Goal: Task Accomplishment & Management: Use online tool/utility

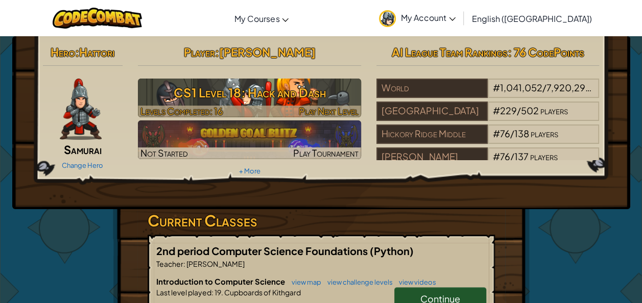
click at [231, 96] on h3 "CS1 Level 18: Hack and Dash" at bounding box center [249, 92] width 223 height 23
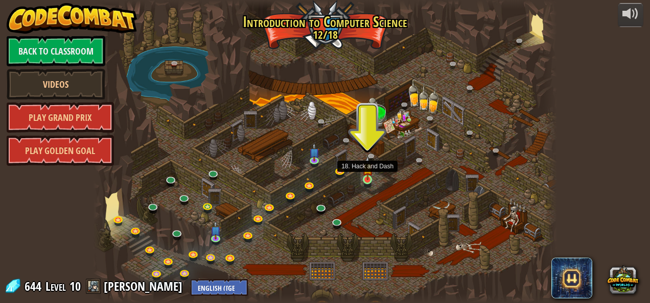
click at [368, 178] on img at bounding box center [367, 168] width 11 height 24
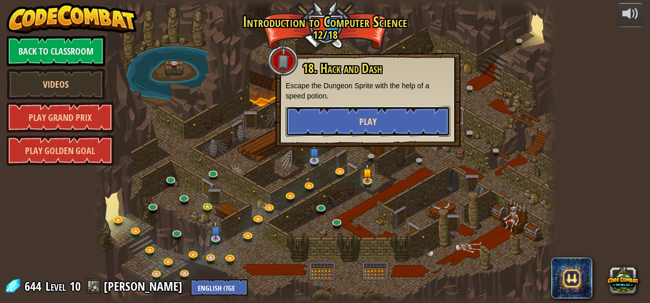
click at [356, 116] on button "Play" at bounding box center [368, 121] width 164 height 31
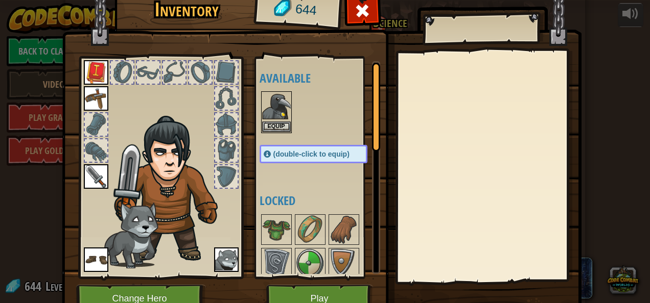
click at [264, 151] on span at bounding box center [267, 154] width 7 height 7
click at [274, 123] on button "Equip" at bounding box center [276, 126] width 29 height 11
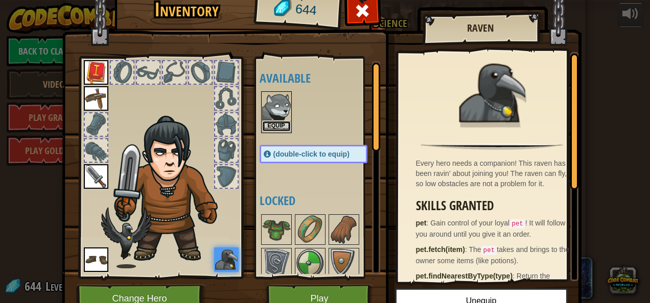
click at [273, 122] on button "Equip" at bounding box center [276, 126] width 29 height 11
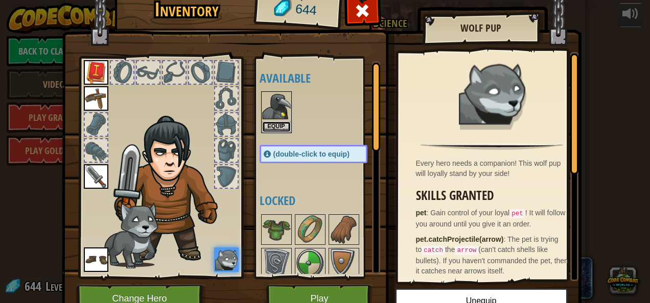
click at [273, 122] on button "Equip" at bounding box center [276, 127] width 29 height 11
click at [0, 0] on button "Equip" at bounding box center [0, 0] width 0 height 0
click at [308, 291] on button "Play" at bounding box center [319, 299] width 107 height 28
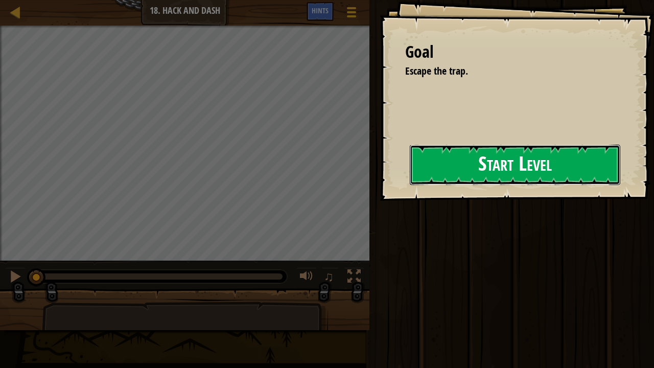
click at [472, 160] on button "Start Level" at bounding box center [515, 165] width 210 height 40
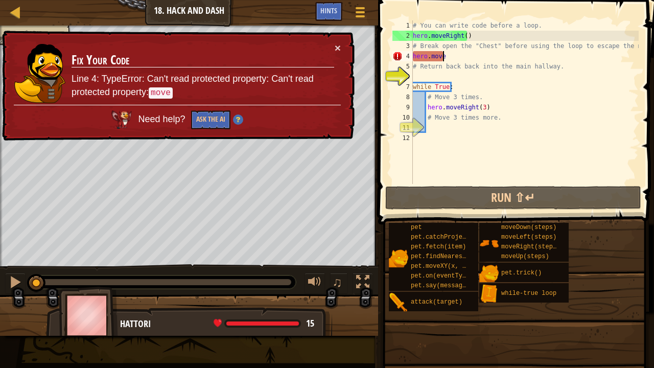
click at [449, 54] on div "# You can write code before a loop. hero . moveRight ( ) # Break open the "Ches…" at bounding box center [525, 112] width 228 height 184
click at [336, 43] on button "×" at bounding box center [337, 44] width 7 height 11
click at [337, 45] on button "×" at bounding box center [338, 50] width 7 height 11
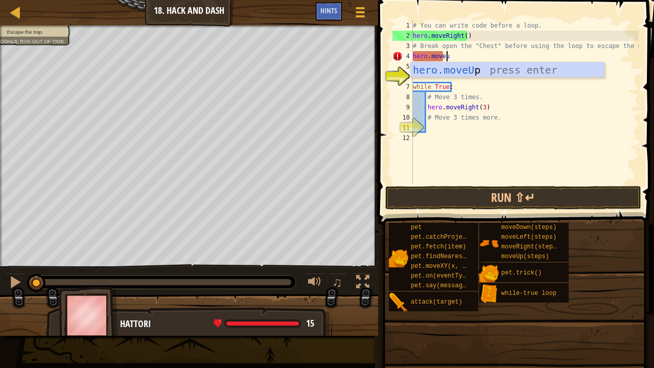
type textarea "hero.moveup"
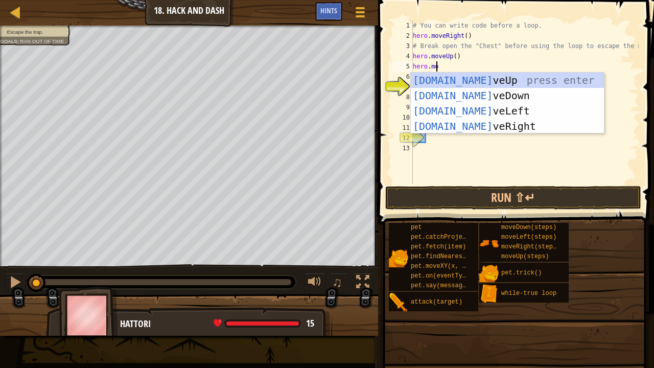
scroll to position [5, 2]
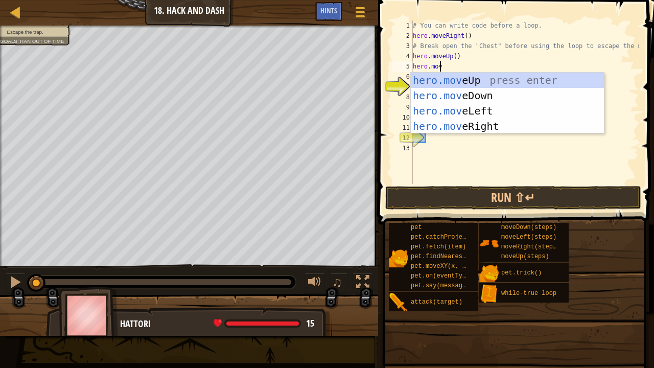
type textarea "hero.move"
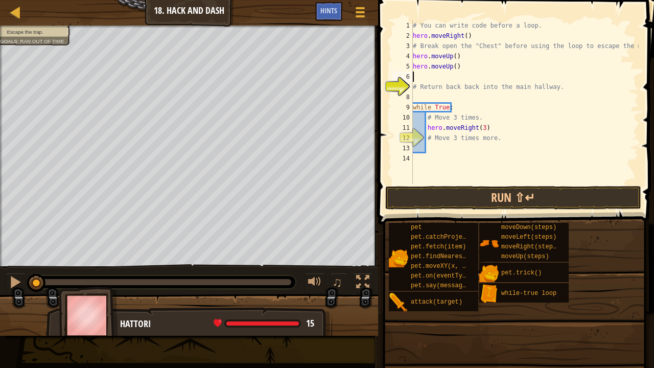
scroll to position [5, 0]
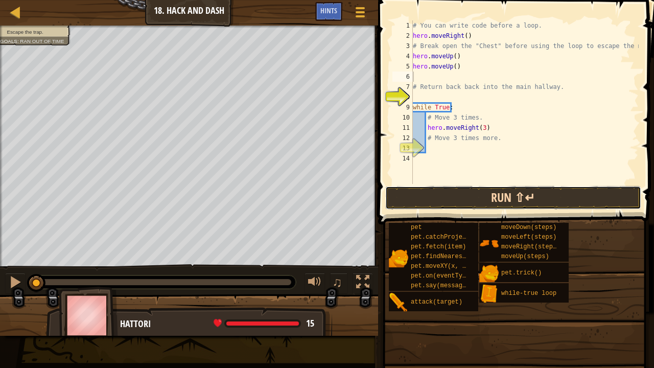
click at [460, 188] on button "Run ⇧↵" at bounding box center [513, 197] width 256 height 23
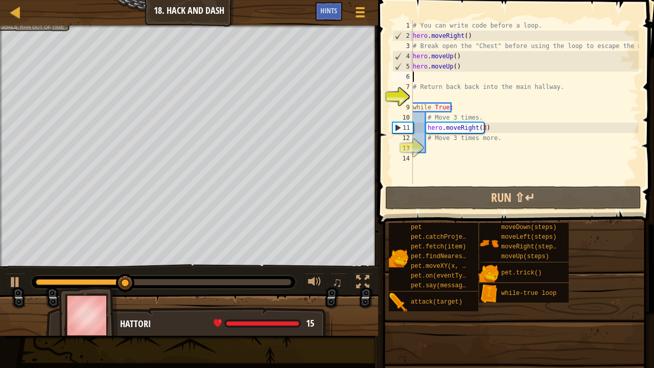
click at [447, 70] on div "# You can write code before a loop. hero . moveRight ( ) # Break open the "Ches…" at bounding box center [525, 112] width 228 height 184
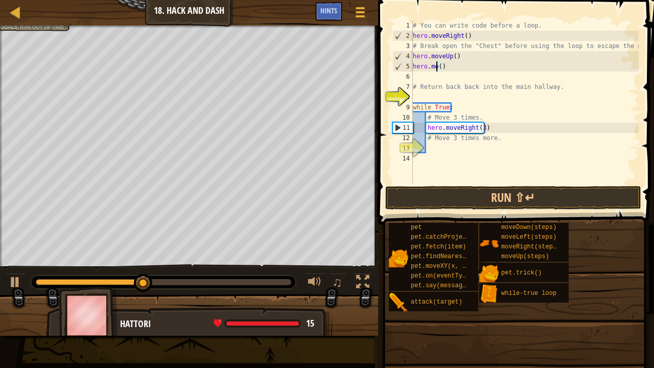
type textarea "hero.m()"
type textarea "h"
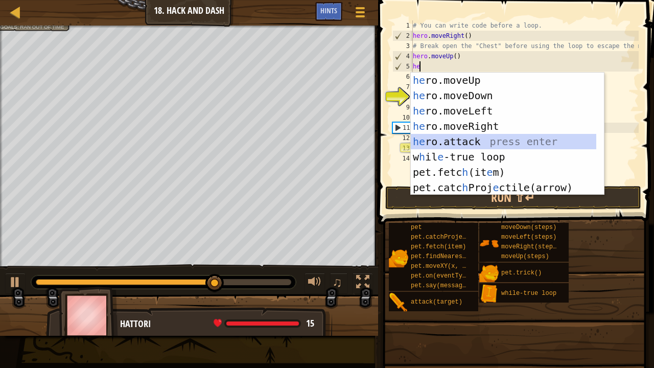
click at [421, 139] on div "he ro.moveUp press enter he ro.moveDown press enter he ro.moveLeft press enter …" at bounding box center [504, 149] width 186 height 153
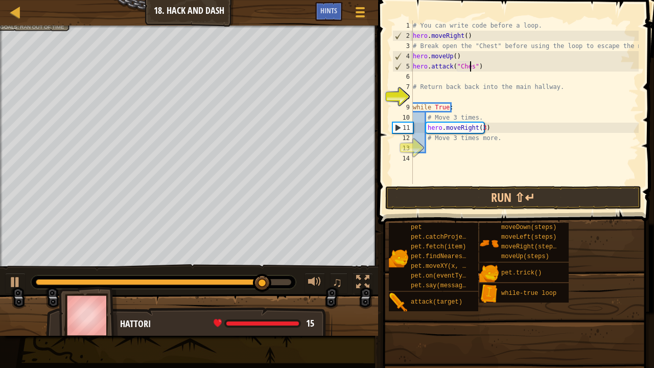
scroll to position [5, 5]
type textarea "hero.attack("Chest")"
click at [442, 204] on button "Run ⇧↵" at bounding box center [513, 197] width 256 height 23
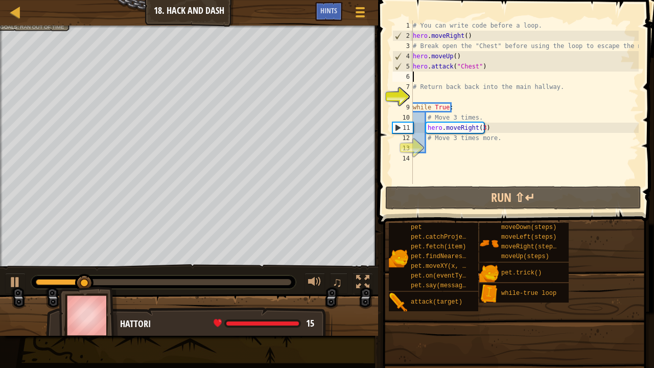
click at [436, 80] on div "# You can write code before a loop. hero . moveRight ( ) # Break open the "Ches…" at bounding box center [525, 112] width 228 height 184
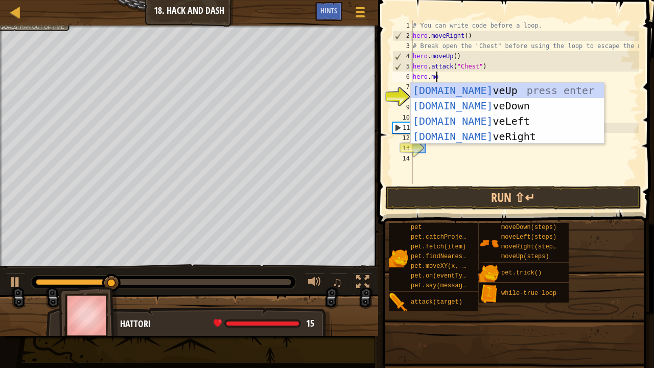
scroll to position [5, 2]
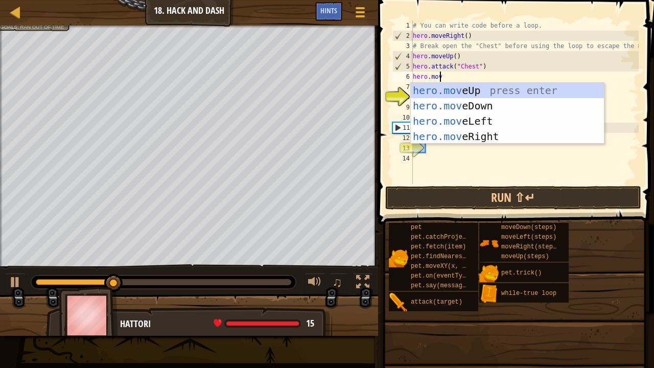
type textarea "hero.move"
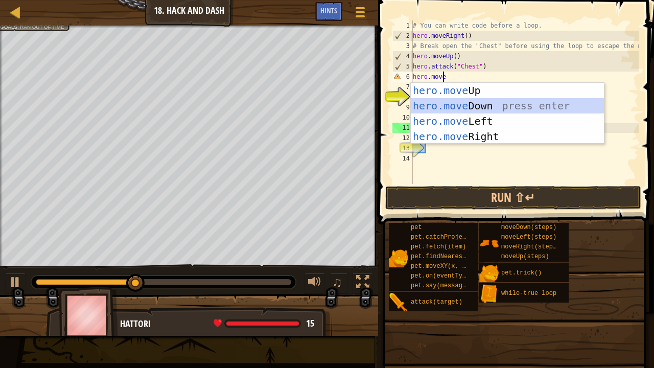
scroll to position [5, 0]
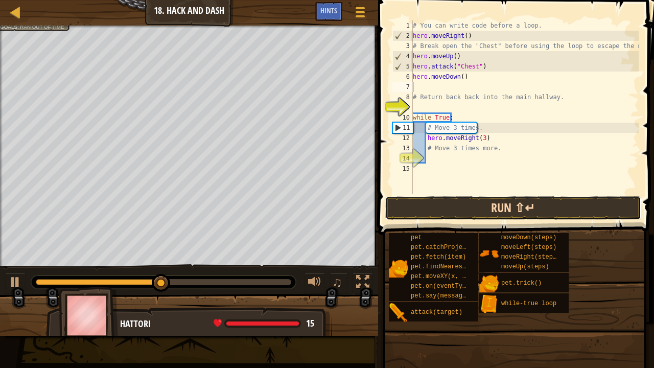
click at [443, 209] on button "Run ⇧↵" at bounding box center [513, 207] width 256 height 23
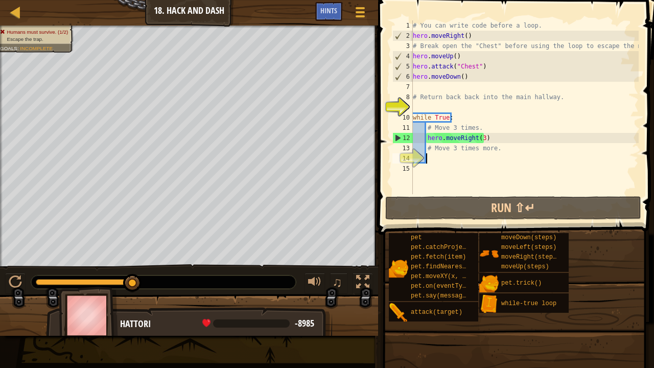
click at [440, 158] on div "# You can write code before a loop. hero . moveRight ( ) # Break open the "Ches…" at bounding box center [525, 117] width 228 height 194
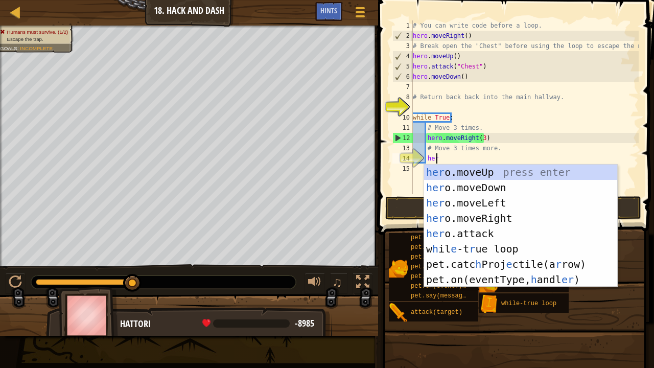
type textarea "hero"
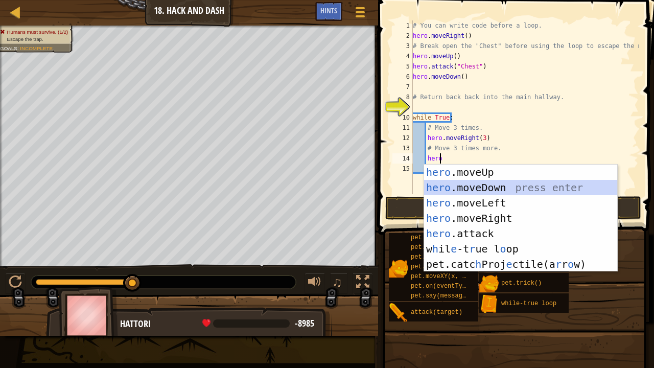
scroll to position [5, 1]
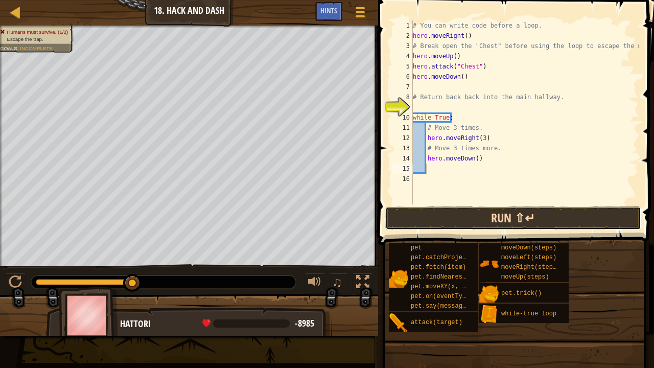
click at [455, 217] on button "Run ⇧↵" at bounding box center [513, 217] width 256 height 23
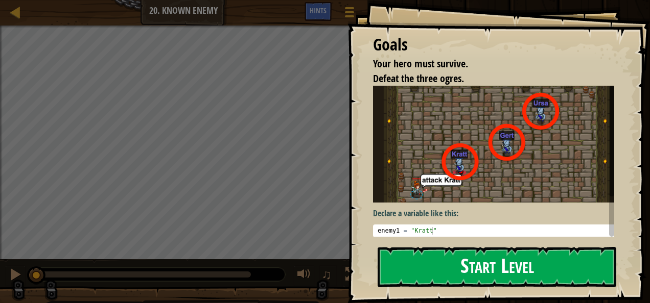
click at [451, 257] on button "Start Level" at bounding box center [497, 267] width 239 height 40
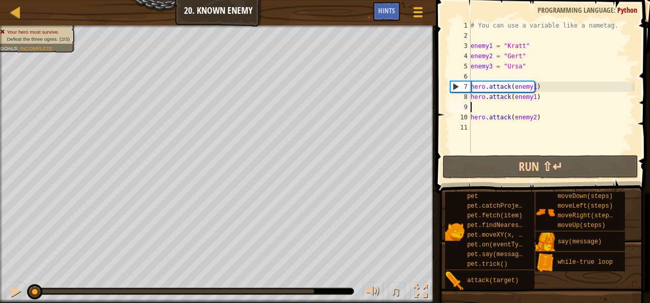
click at [492, 109] on div "# You can use a variable like a nametag. enemy1 = "[PERSON_NAME]" enemy2 = "[PE…" at bounding box center [551, 96] width 166 height 153
click at [472, 115] on div "# You can use a variable like a nametag. enemy1 = "[PERSON_NAME]" enemy2 = "[PE…" at bounding box center [551, 96] width 166 height 153
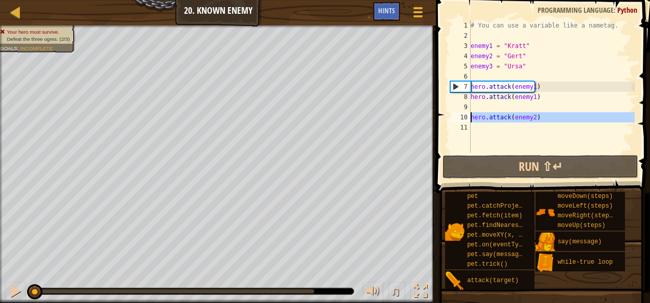
drag, startPoint x: 472, startPoint y: 115, endPoint x: 465, endPoint y: 116, distance: 7.2
click at [465, 116] on div "10" at bounding box center [460, 117] width 20 height 10
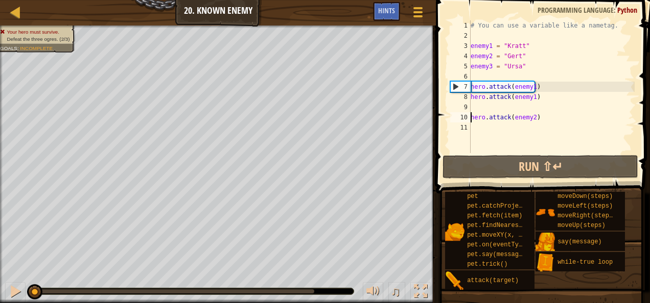
click at [463, 116] on div "10" at bounding box center [460, 117] width 20 height 10
click at [479, 116] on div "# You can use a variable like a nametag. enemy1 = "[PERSON_NAME]" enemy2 = "[PE…" at bounding box center [551, 96] width 166 height 153
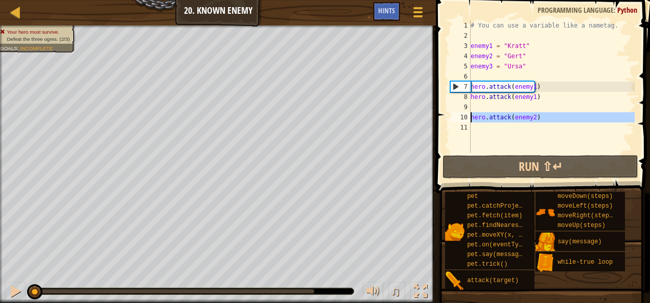
click at [473, 116] on div "hero.attack(enemy2) 1 2 3 4 5 6 7 8 9 10 11 # You can use a variable like a nam…" at bounding box center [541, 86] width 186 height 133
type textarea "hero.attack(enemy2)"
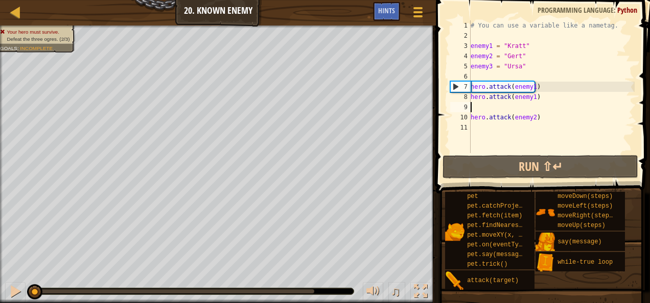
click at [480, 107] on div "# You can use a variable like a nametag. enemy1 = "[PERSON_NAME]" enemy2 = "[PE…" at bounding box center [551, 96] width 166 height 153
paste textarea "hero.attack(enemy2)"
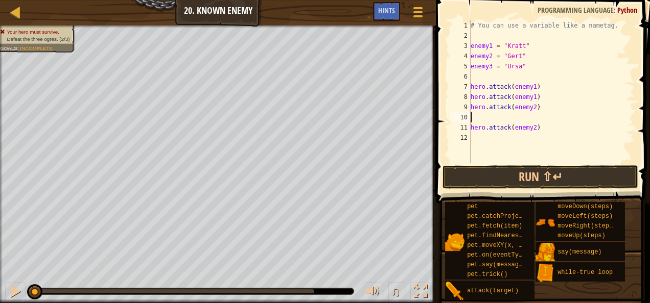
type textarea "hero.attack(enemy2)"
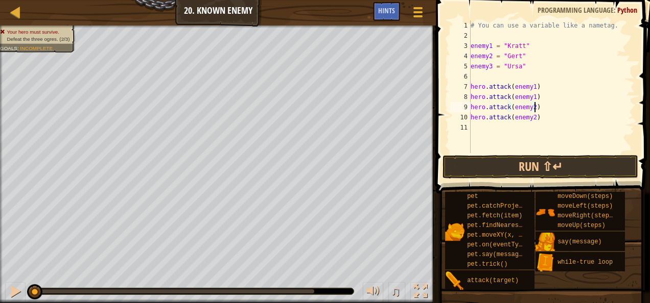
click at [472, 125] on div "# You can use a variable like a nametag. enemy1 = "[PERSON_NAME]" enemy2 = "[PE…" at bounding box center [551, 96] width 166 height 153
paste textarea "hero.attack(enemy2)"
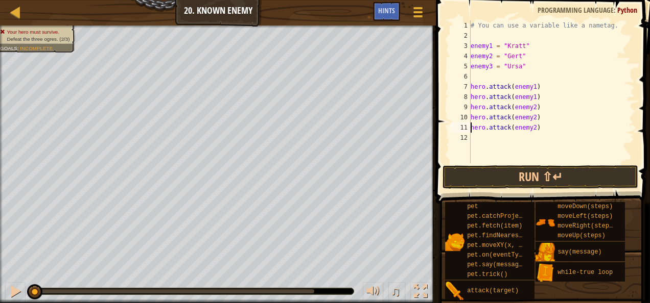
click at [472, 125] on div "# You can use a variable like a nametag. enemy1 = "[PERSON_NAME]" enemy2 = "[PE…" at bounding box center [551, 101] width 166 height 163
click at [532, 127] on div "# You can use a variable like a nametag. enemy1 = "[PERSON_NAME]" enemy2 = "[PE…" at bounding box center [551, 101] width 166 height 163
type textarea "hero.attack(enemy3)"
click at [500, 173] on button "Run ⇧↵" at bounding box center [540, 177] width 196 height 23
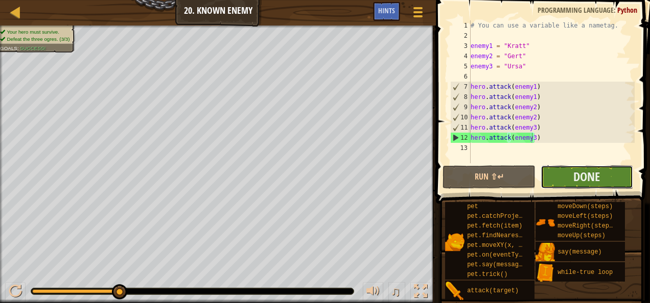
click at [567, 175] on button "Done" at bounding box center [586, 177] width 92 height 23
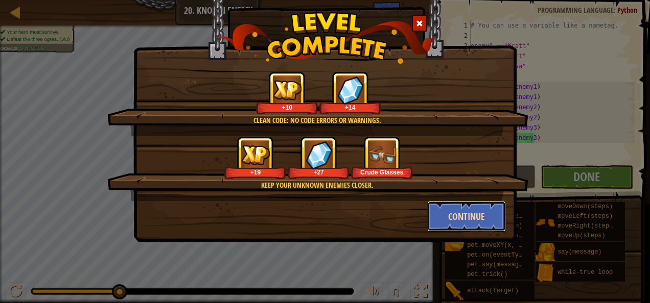
click at [468, 215] on button "Continue" at bounding box center [466, 216] width 79 height 31
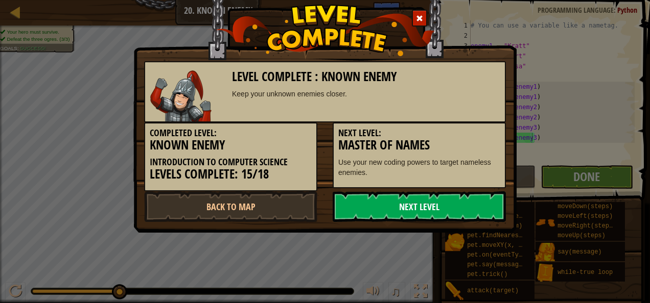
click at [409, 207] on link "Next Level" at bounding box center [419, 207] width 173 height 31
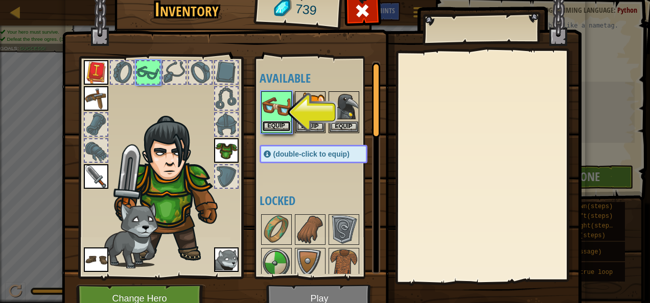
click at [270, 124] on button "Equip" at bounding box center [276, 126] width 29 height 11
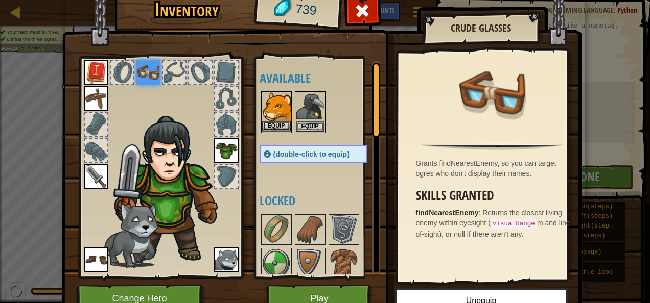
click at [272, 109] on img at bounding box center [276, 106] width 29 height 29
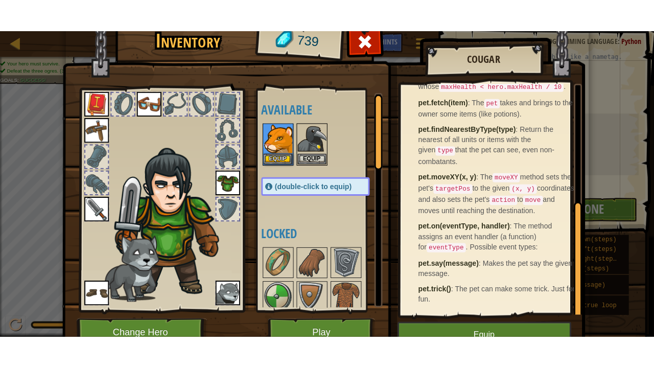
scroll to position [227, 0]
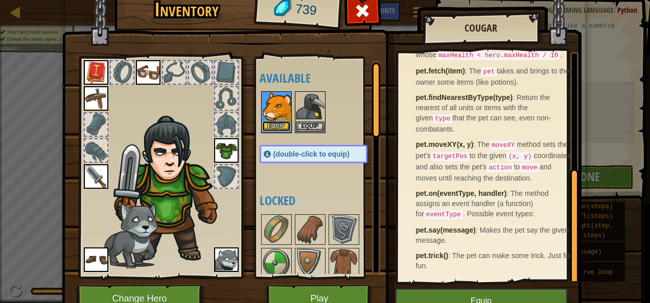
click at [267, 122] on button "Equip" at bounding box center [276, 126] width 29 height 11
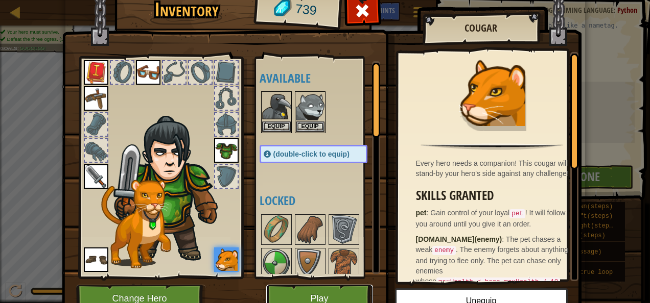
click at [283, 291] on button "Play" at bounding box center [319, 299] width 107 height 28
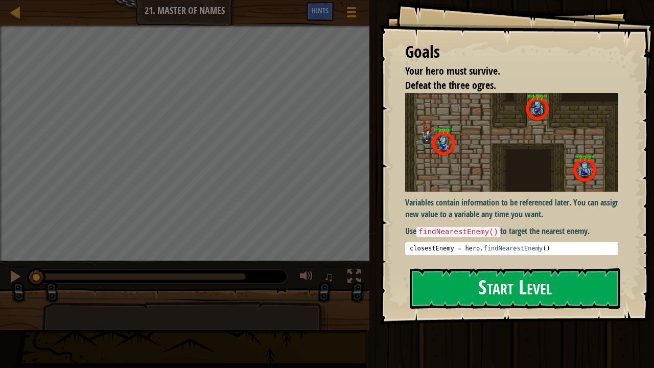
drag, startPoint x: 283, startPoint y: 291, endPoint x: 285, endPoint y: 328, distance: 37.9
click at [285, 303] on div at bounding box center [185, 343] width 286 height 85
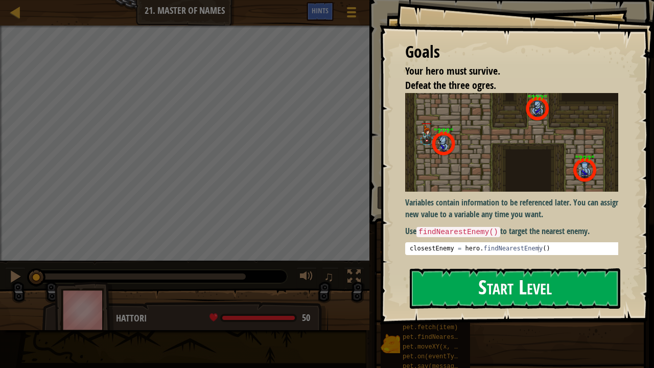
click at [428, 281] on button "Start Level" at bounding box center [515, 288] width 210 height 40
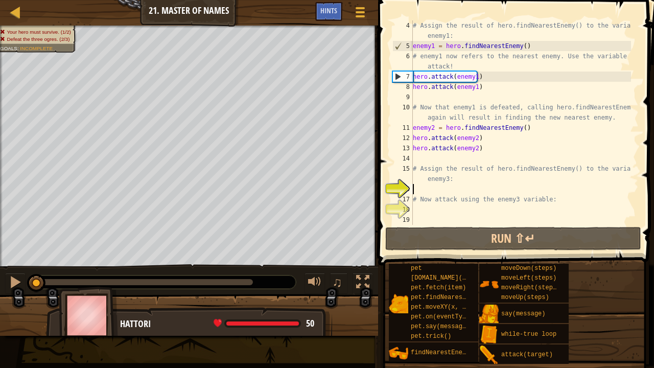
scroll to position [5, 0]
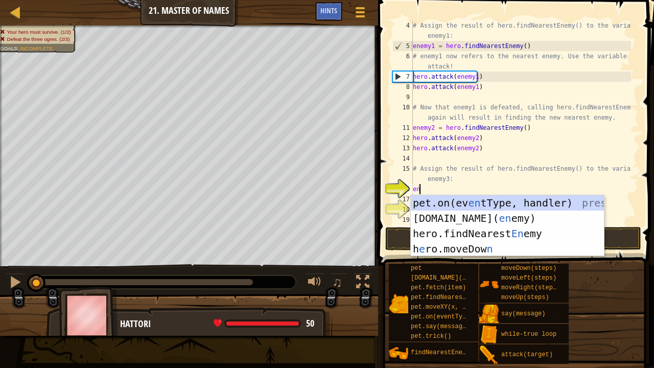
type textarea "ene"
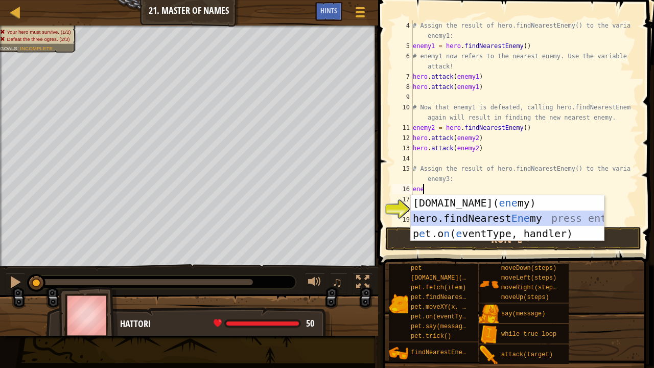
click at [435, 210] on div "[DOMAIN_NAME][PERSON_NAME]( ene my) press enter hero.findNearest Ene my press e…" at bounding box center [508, 233] width 194 height 77
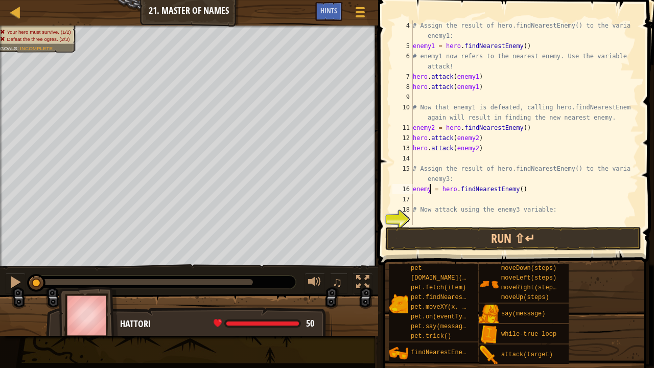
click at [429, 188] on div "# Assign the result of hero.findNearestEnemy() to the variable enemy1: enemy1 =…" at bounding box center [521, 137] width 220 height 235
type textarea "enemy3 = hero.findNearestEnemy()"
click at [417, 196] on div "# Assign the result of hero.findNearestEnemy() to the variable enemy1: enemy1 =…" at bounding box center [521, 137] width 220 height 235
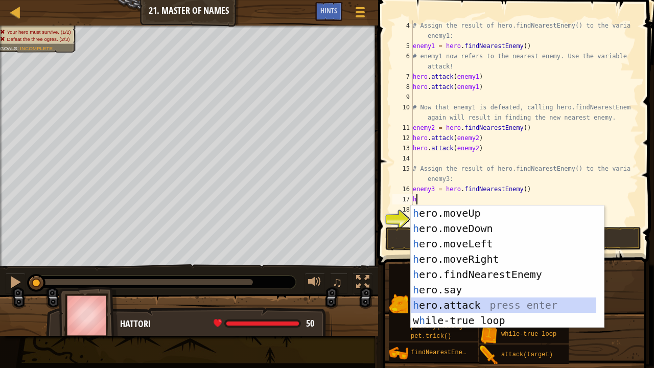
click at [450, 302] on div "h ero.moveUp press enter h ero.moveDown press enter h ero.moveLeft press enter …" at bounding box center [504, 281] width 186 height 153
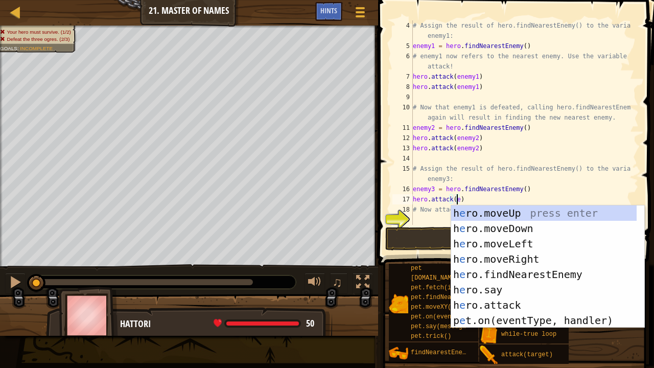
scroll to position [5, 3]
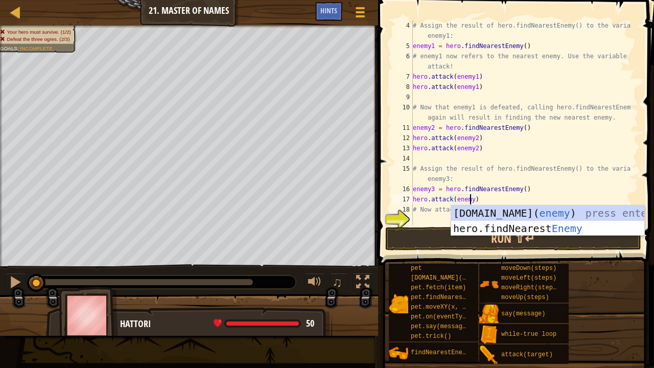
type textarea "hero.attack(enemy3)"
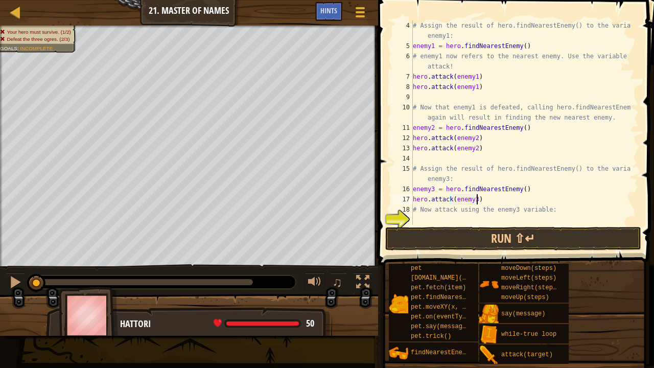
click at [479, 200] on div "# Assign the result of hero.findNearestEnemy() to the variable enemy1: enemy1 =…" at bounding box center [521, 137] width 220 height 235
click at [472, 211] on div "# Assign the result of hero.findNearestEnemy() to the variable enemy1: enemy1 =…" at bounding box center [521, 137] width 220 height 235
type textarea "hero.attack(enemy3)"
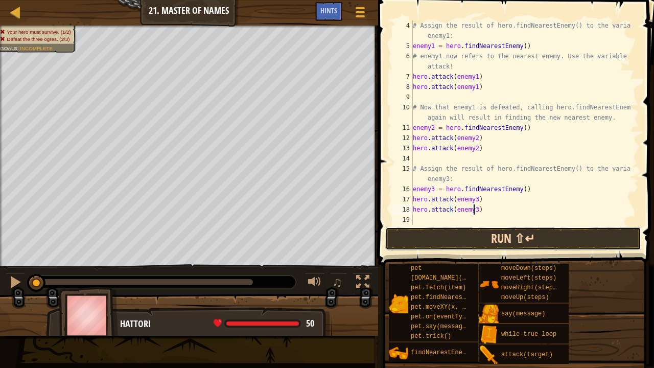
click at [453, 238] on button "Run ⇧↵" at bounding box center [513, 238] width 256 height 23
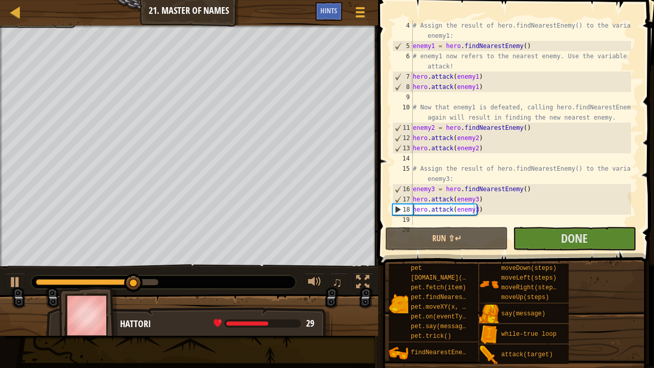
click at [565, 250] on span at bounding box center [517, 117] width 284 height 295
click at [562, 242] on span "Done" at bounding box center [574, 238] width 27 height 16
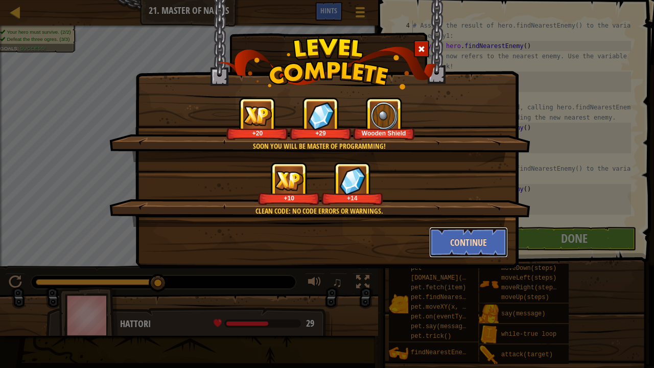
click at [472, 244] on button "Continue" at bounding box center [468, 242] width 79 height 31
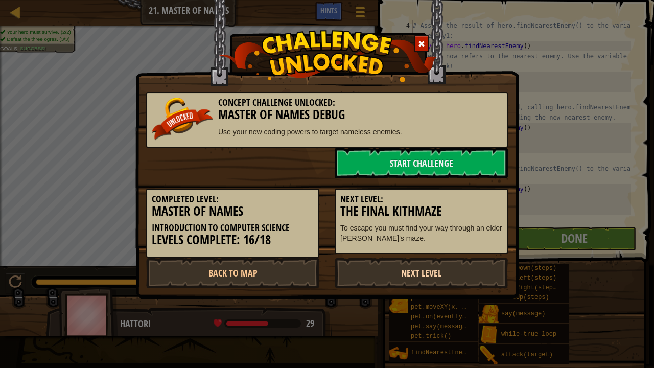
click at [432, 264] on link "Next Level" at bounding box center [421, 272] width 173 height 31
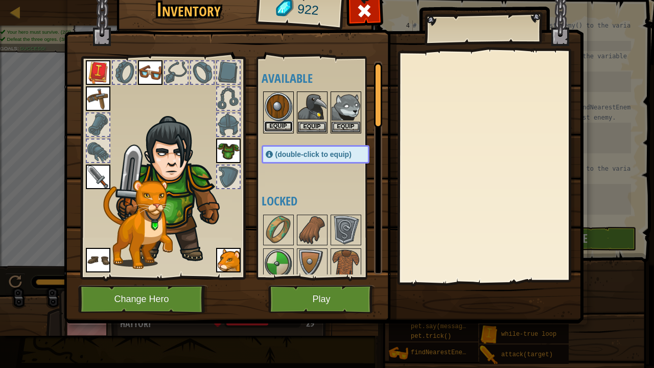
click at [279, 122] on button "Equip" at bounding box center [278, 126] width 29 height 11
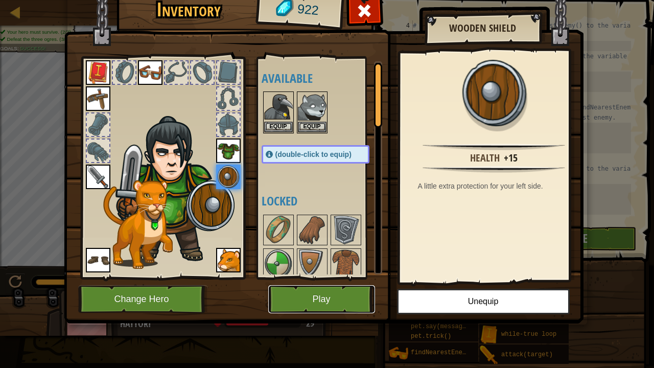
click at [312, 299] on button "Play" at bounding box center [321, 299] width 107 height 28
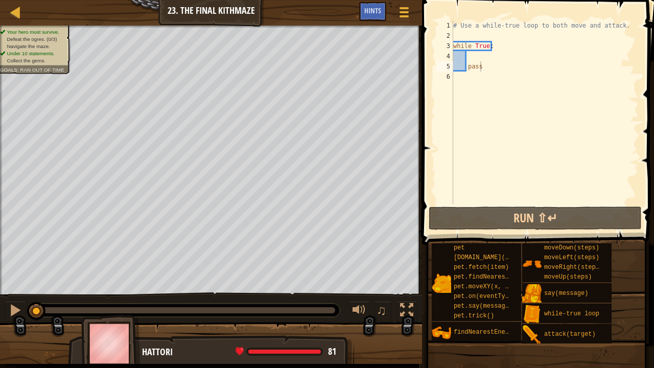
drag, startPoint x: 447, startPoint y: 295, endPoint x: 501, endPoint y: 329, distance: 63.6
click at [501, 303] on div "pet [DOMAIN_NAME](enemy) pet.fetch(item) pet.findNearestByType(type) pet.moveXY…" at bounding box center [539, 293] width 216 height 101
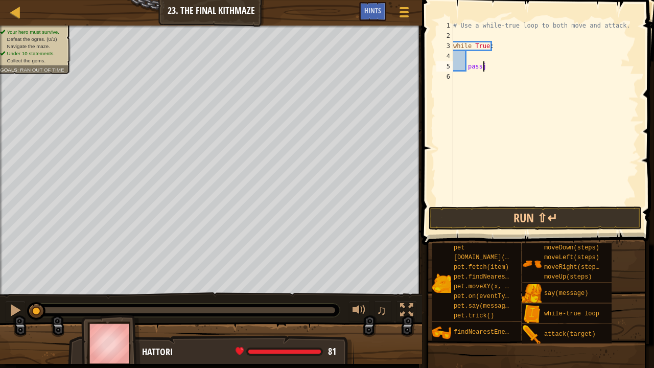
scroll to position [5, 2]
type textarea "p"
click at [470, 54] on div "# Use a while-true loop to both move and attack. while True :" at bounding box center [544, 122] width 187 height 204
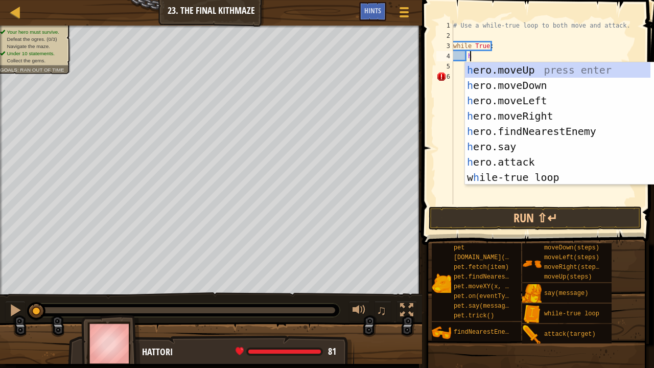
scroll to position [5, 1]
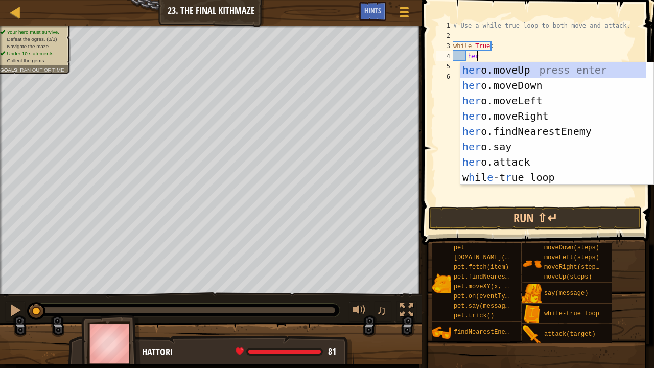
type textarea "hero"
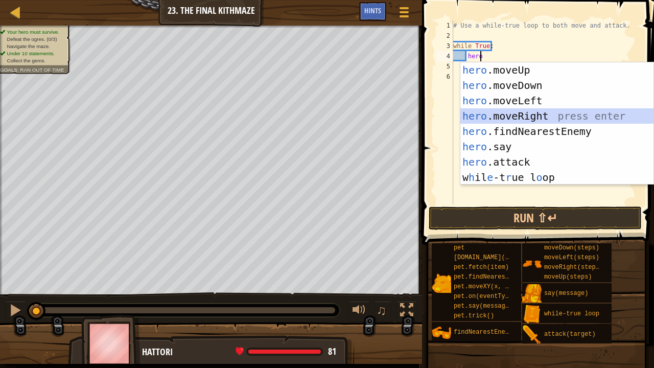
click at [496, 119] on div "hero .moveUp press enter hero .moveDown press enter hero .moveLeft press enter …" at bounding box center [557, 138] width 194 height 153
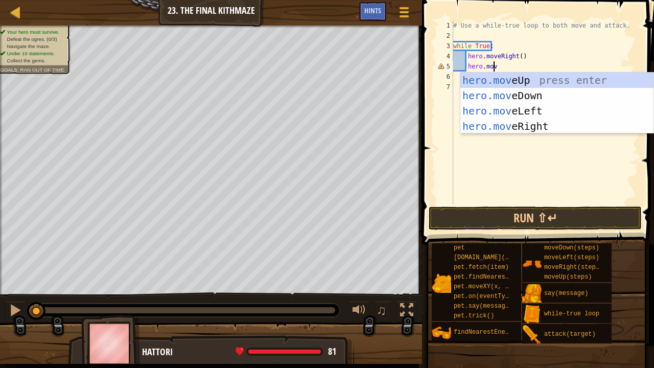
type textarea "hero.move"
click at [494, 76] on div "hero.move Up press enter hero.move Down press enter hero.move Left press enter …" at bounding box center [557, 119] width 194 height 92
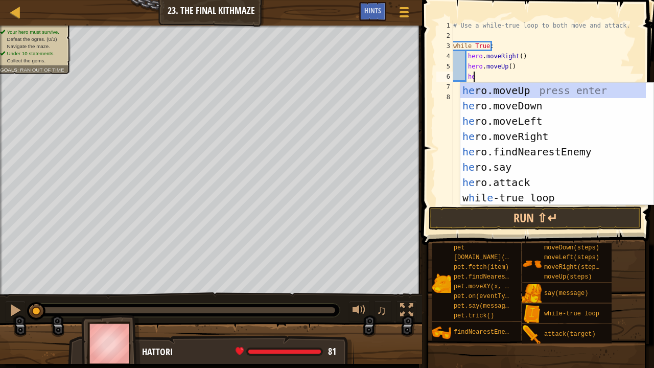
type textarea "her"
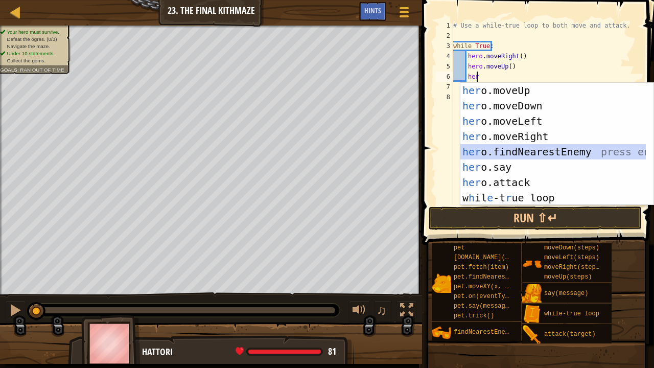
click at [499, 152] on div "her o.moveUp press enter her o.moveDown press enter her o.moveLeft press enter …" at bounding box center [553, 159] width 186 height 153
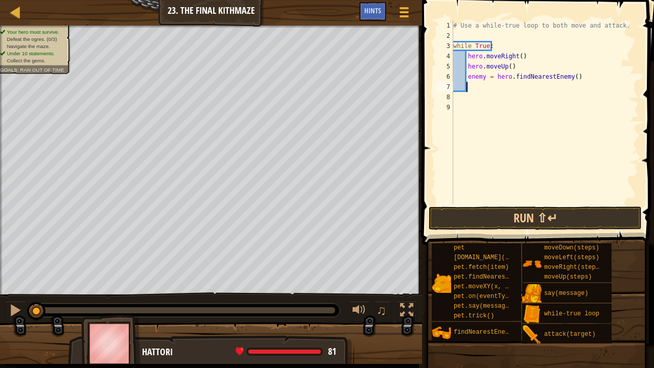
scroll to position [5, 1]
click at [467, 216] on button "Run ⇧↵" at bounding box center [535, 217] width 213 height 23
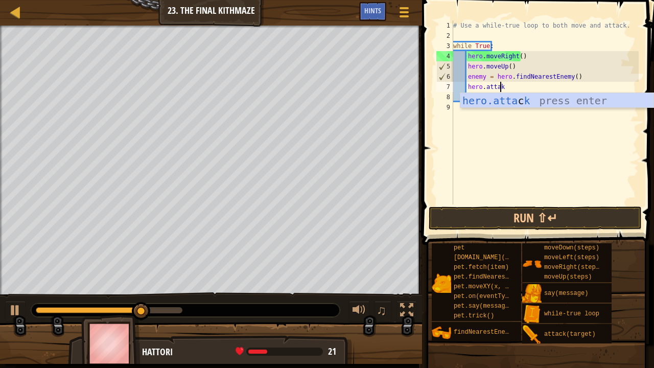
scroll to position [5, 3]
click at [476, 101] on div "hero.[PERSON_NAME] press enter" at bounding box center [557, 116] width 194 height 46
type textarea "hero.attack(enemy)"
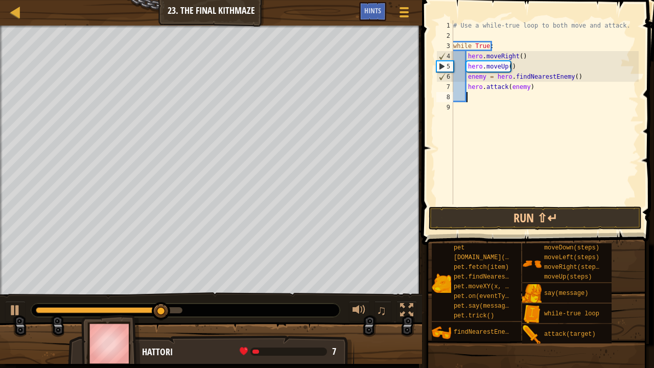
click at [503, 101] on div "# Use a while-true loop to both move and attack. while True : hero . moveRight …" at bounding box center [544, 122] width 187 height 204
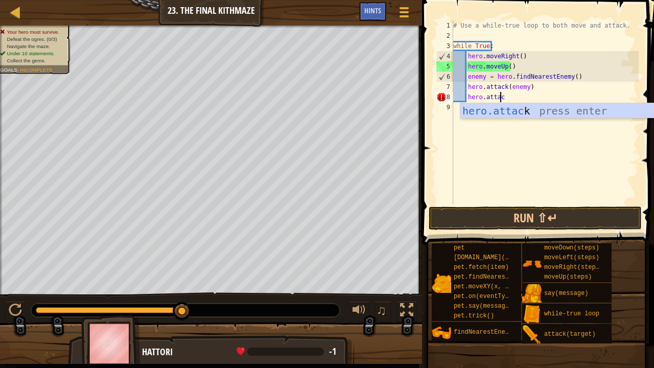
scroll to position [5, 4]
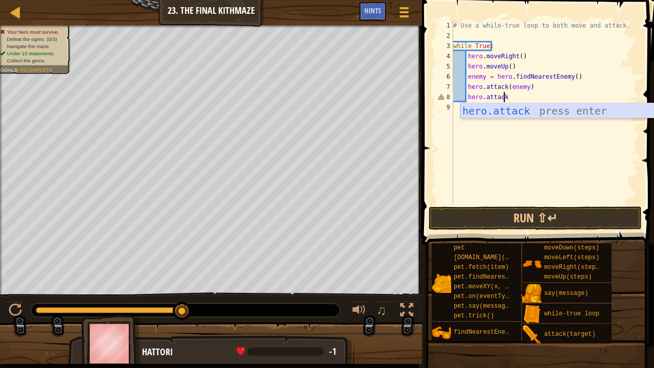
click at [509, 108] on div "hero.attack press enter" at bounding box center [557, 126] width 194 height 46
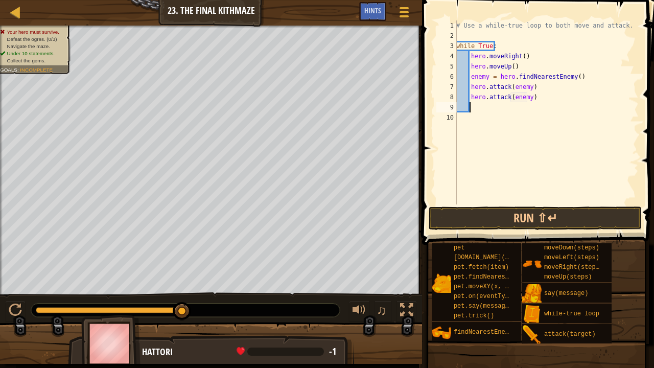
type textarea "hero.attack(enemy)"
click at [511, 64] on div "# Use a while-true loop to both move and attack. while True : hero . moveRight …" at bounding box center [546, 122] width 184 height 204
type textarea "hero.moveUp()"
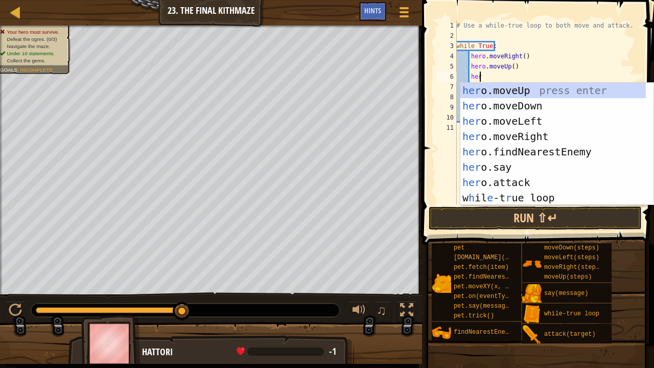
scroll to position [5, 2]
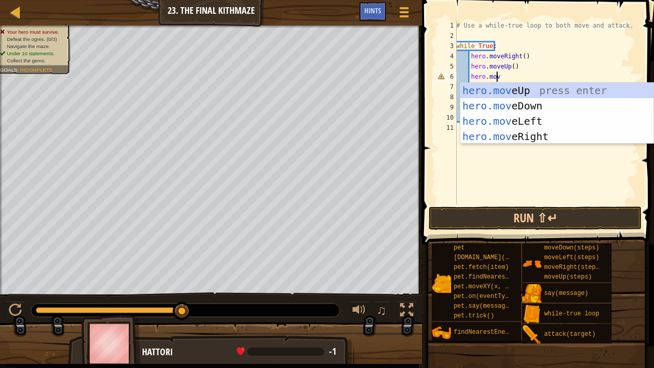
type textarea "hero.move"
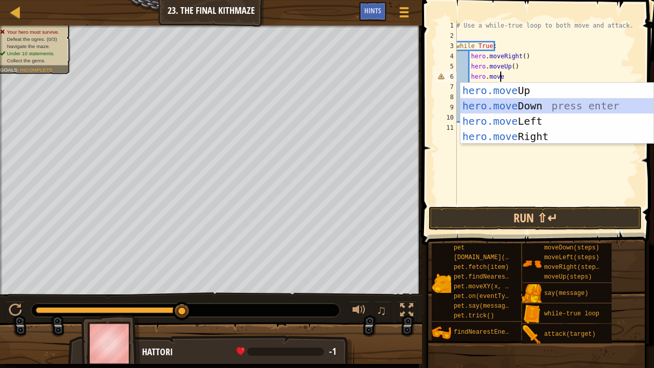
click at [526, 101] on div "hero.move Up press enter hero.move Down press enter hero.move Left press enter …" at bounding box center [557, 129] width 194 height 92
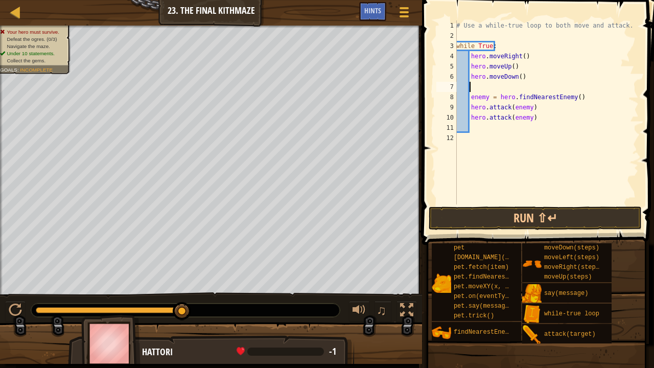
click at [515, 80] on div "# Use a while-true loop to both move and attack. while True : hero . moveRight …" at bounding box center [546, 122] width 184 height 204
type textarea "hero.moveDown(2)"
click at [532, 76] on div "# Use a while-true loop to both move and attack. while True : hero . moveRight …" at bounding box center [546, 122] width 184 height 204
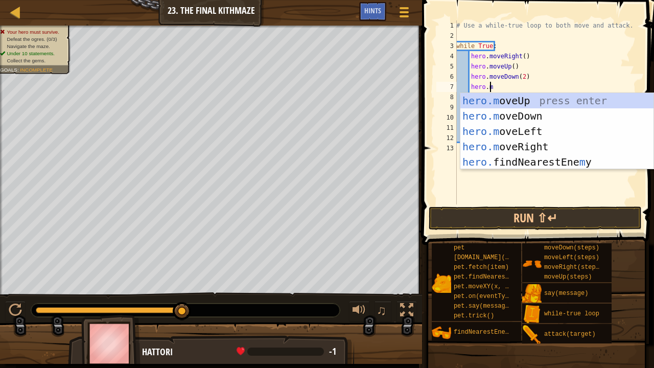
type textarea "[DOMAIN_NAME]"
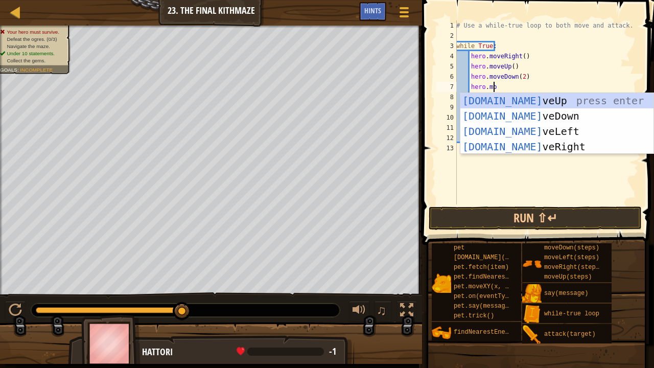
scroll to position [5, 3]
drag, startPoint x: 494, startPoint y: 99, endPoint x: 481, endPoint y: 100, distance: 13.3
click at [481, 100] on div "[DOMAIN_NAME] veUp press enter [DOMAIN_NAME] veDown press enter [DOMAIN_NAME] v…" at bounding box center [557, 139] width 194 height 92
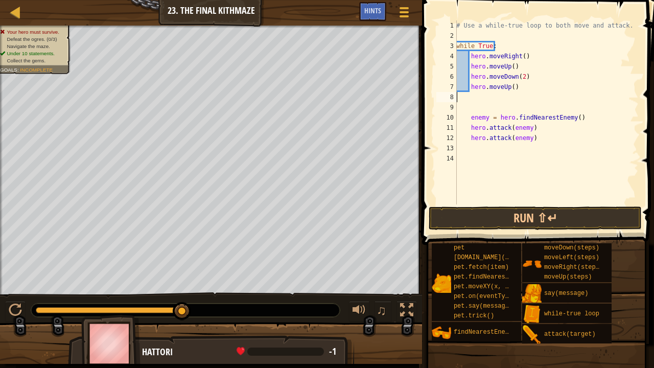
scroll to position [5, 0]
type textarea "hero.moveUp()"
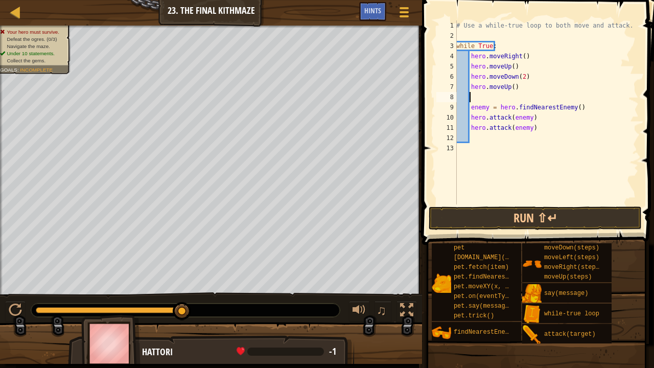
click at [510, 98] on div "# Use a while-true loop to both move and attack. while True : hero . moveRight …" at bounding box center [546, 122] width 184 height 204
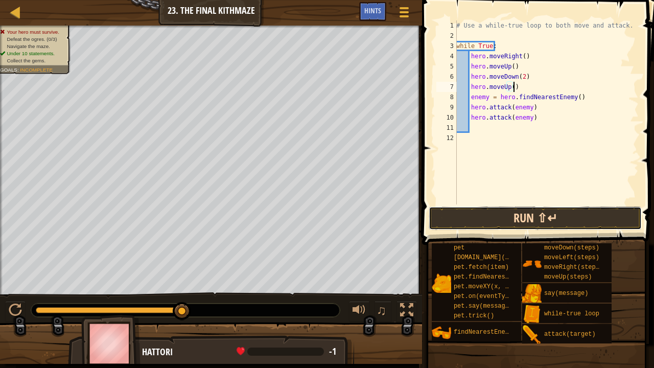
click at [494, 215] on button "Run ⇧↵" at bounding box center [535, 217] width 213 height 23
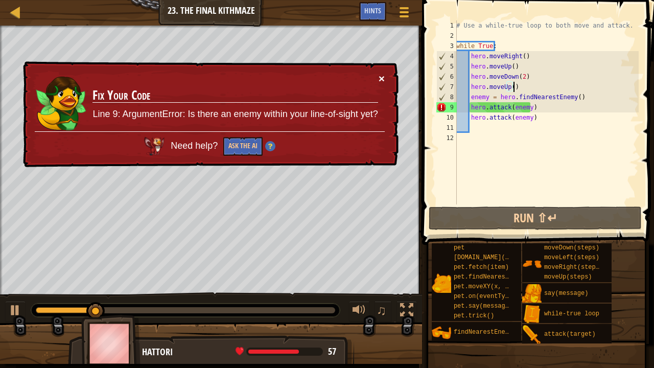
click at [380, 74] on button "×" at bounding box center [382, 78] width 6 height 11
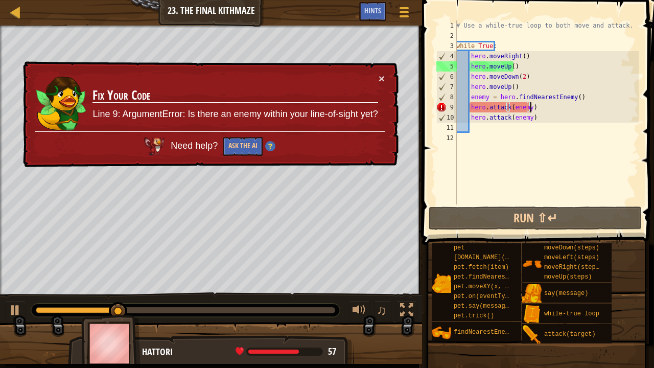
click at [532, 107] on div "# Use a while-true loop to both move and attack. while True : hero . moveRight …" at bounding box center [546, 122] width 184 height 204
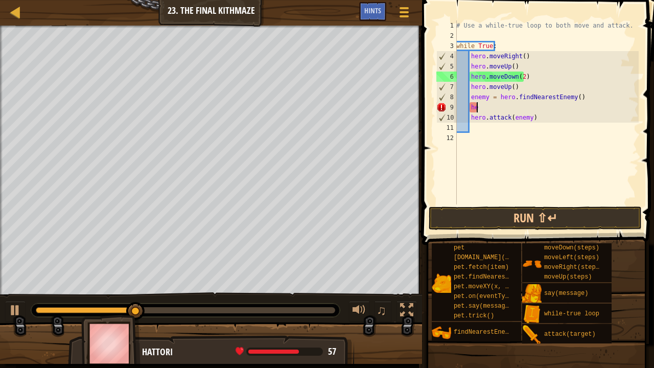
type textarea "h"
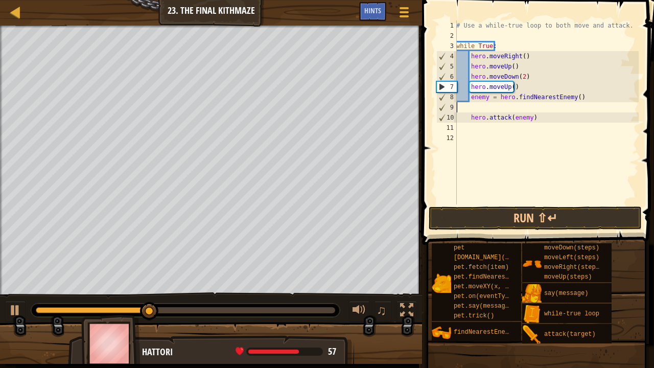
type textarea "enemy = hero.findNearestEnemy()"
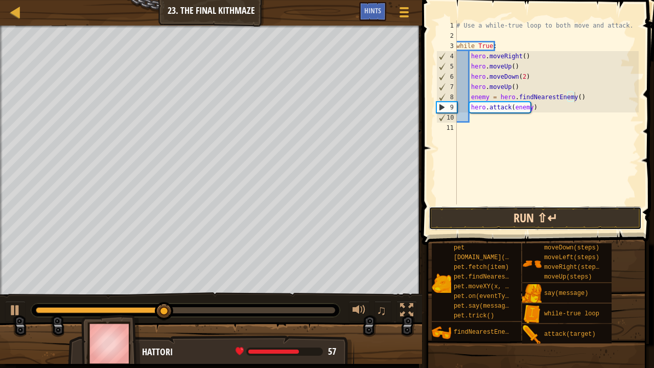
click at [490, 225] on button "Run ⇧↵" at bounding box center [535, 217] width 213 height 23
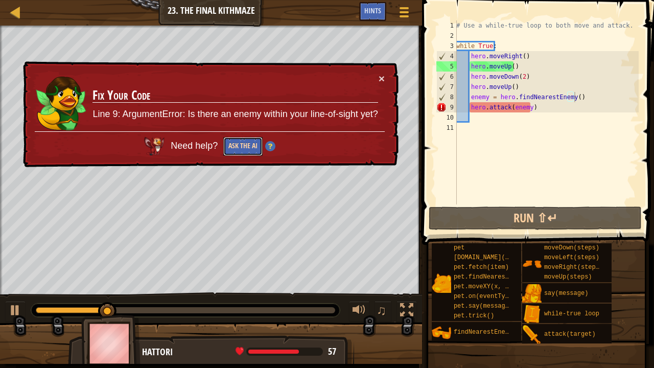
click at [247, 149] on button "Ask the AI" at bounding box center [242, 146] width 39 height 19
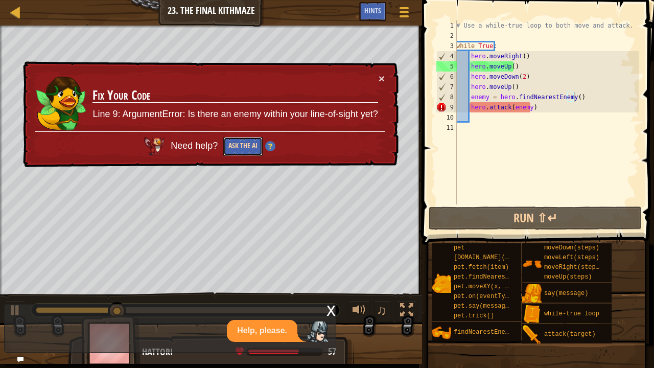
click at [247, 149] on button "Ask the AI" at bounding box center [242, 146] width 39 height 19
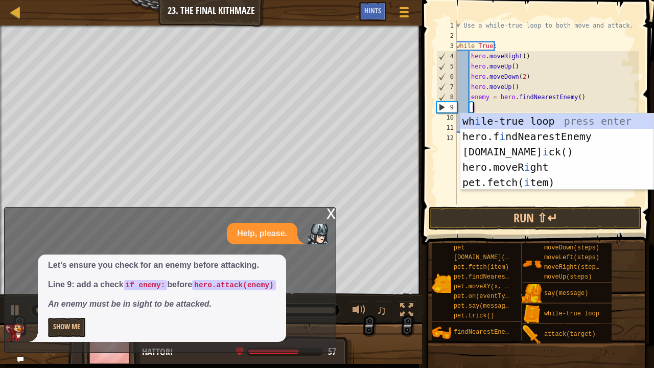
scroll to position [5, 1]
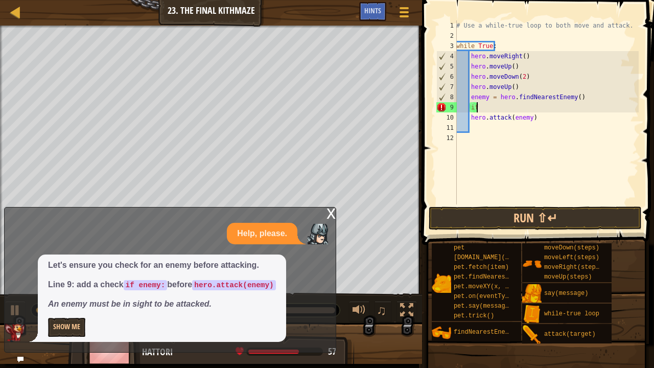
type textarea "i"
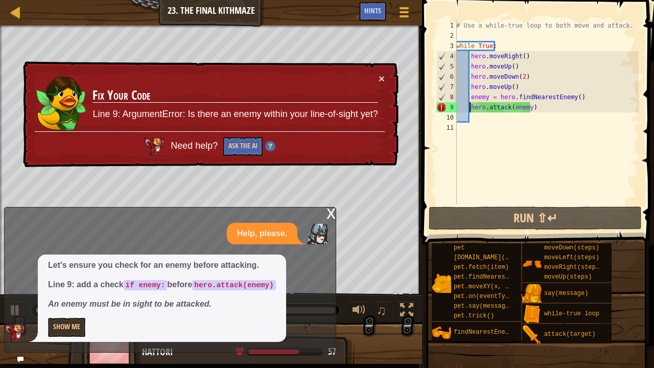
click at [470, 106] on div "# Use a while-true loop to both move and attack. while True : hero . moveRight …" at bounding box center [546, 122] width 184 height 204
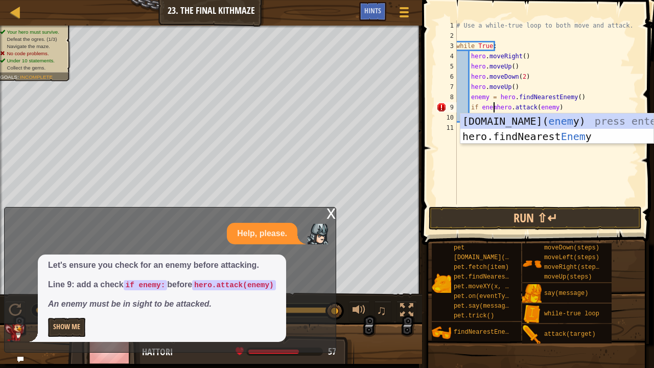
scroll to position [5, 3]
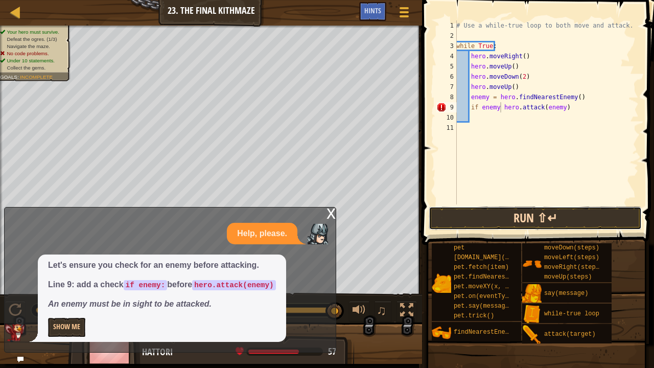
click at [473, 208] on button "Run ⇧↵" at bounding box center [535, 217] width 213 height 23
click at [527, 218] on button "Run ⇧↵" at bounding box center [535, 217] width 213 height 23
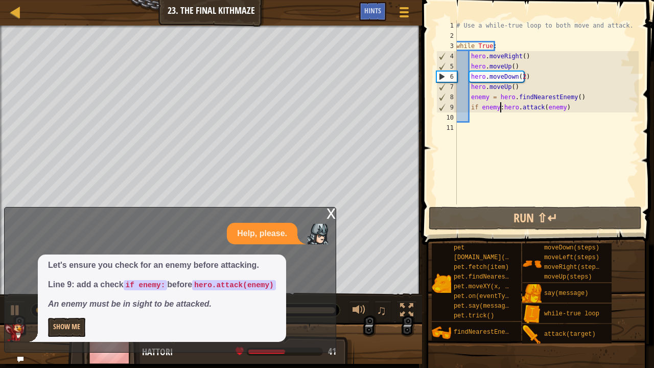
click at [523, 77] on div "# Use a while-true loop to both move and attack. while True : hero . moveRight …" at bounding box center [546, 122] width 184 height 204
click at [515, 66] on div "# Use a while-true loop to both move and attack. while True : hero . moveRight …" at bounding box center [546, 122] width 184 height 204
type textarea "hero.moveUp()"
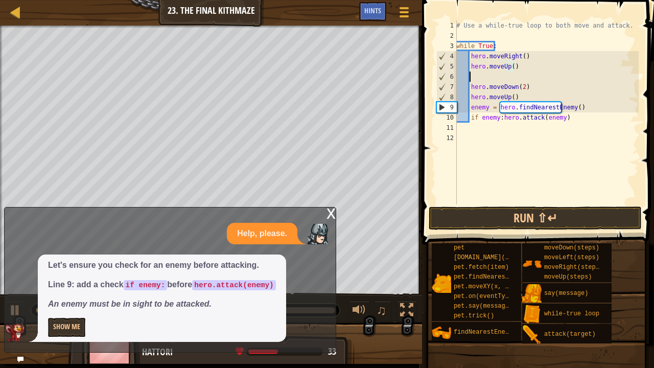
scroll to position [5, 1]
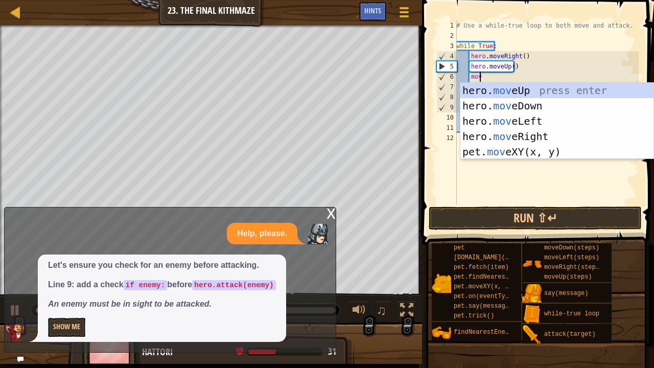
type textarea "move"
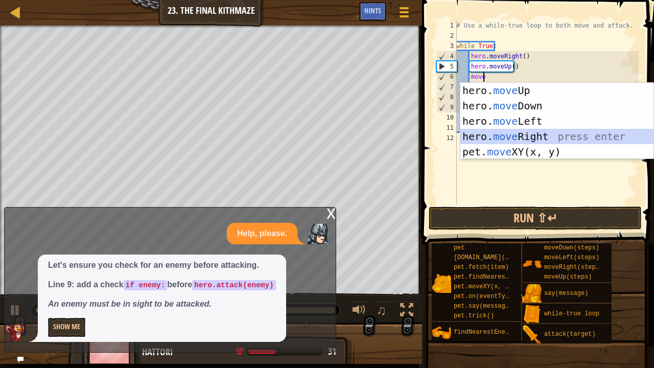
click at [507, 131] on div "hero. move Up press enter hero. move Down press enter hero. move Left press ent…" at bounding box center [557, 136] width 194 height 107
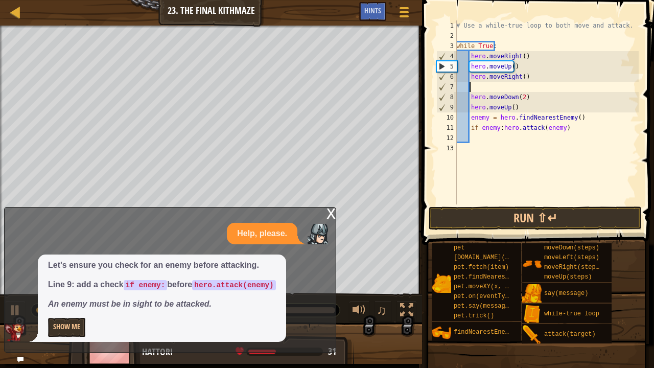
scroll to position [5, 0]
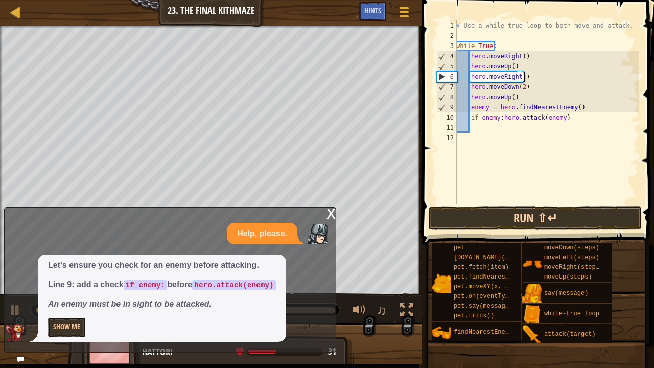
type textarea "hero.moveRight()"
click at [523, 220] on button "Run ⇧↵" at bounding box center [535, 217] width 213 height 23
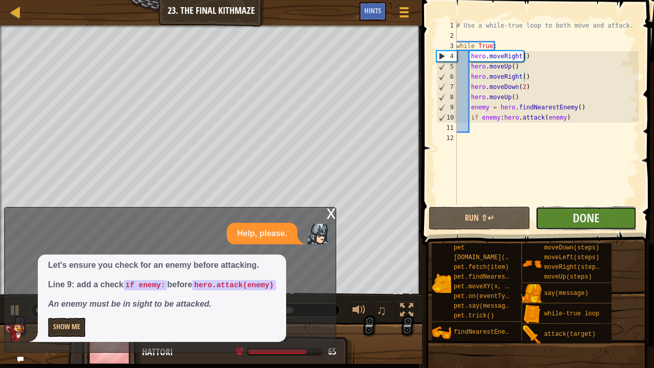
click at [551, 218] on button "Done" at bounding box center [585, 217] width 101 height 23
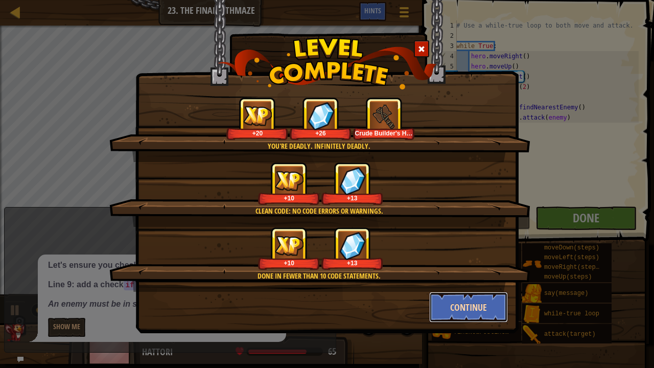
click at [469, 303] on button "Continue" at bounding box center [468, 307] width 79 height 31
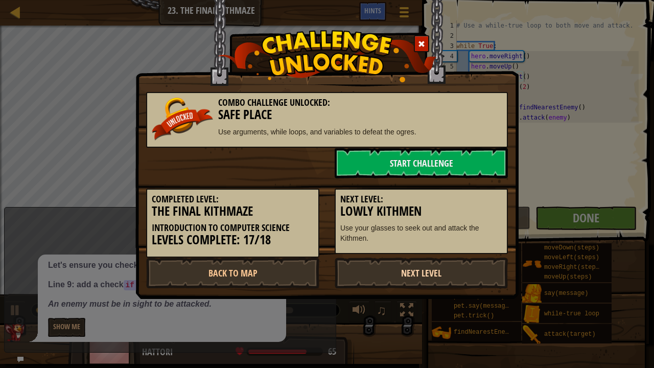
click at [426, 268] on link "Next Level" at bounding box center [421, 272] width 173 height 31
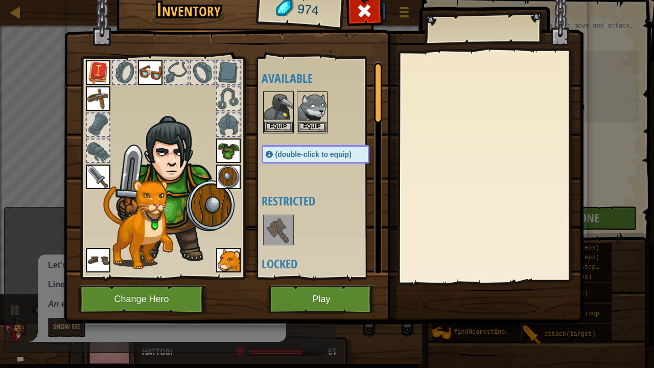
click at [273, 225] on img at bounding box center [278, 230] width 29 height 29
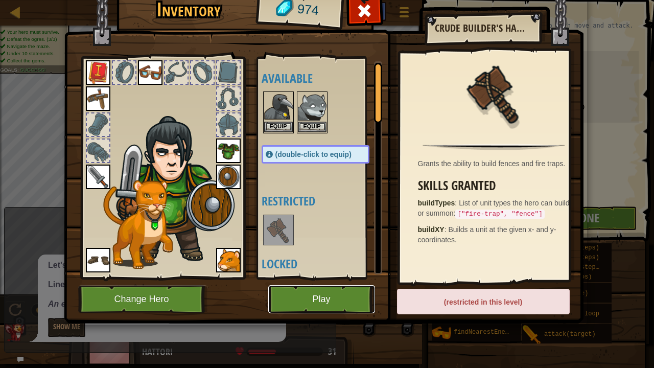
click at [335, 292] on button "Play" at bounding box center [321, 299] width 107 height 28
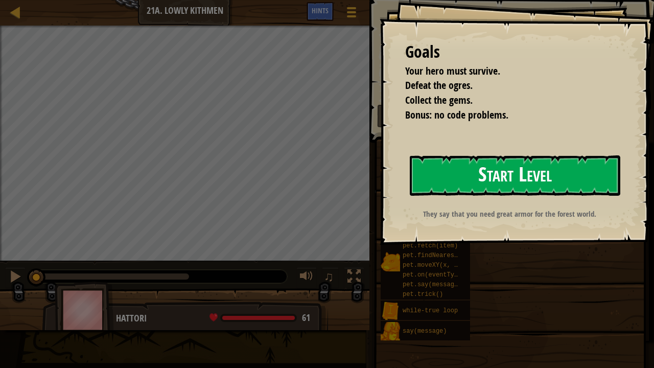
click at [452, 168] on button "Start Level" at bounding box center [515, 175] width 210 height 40
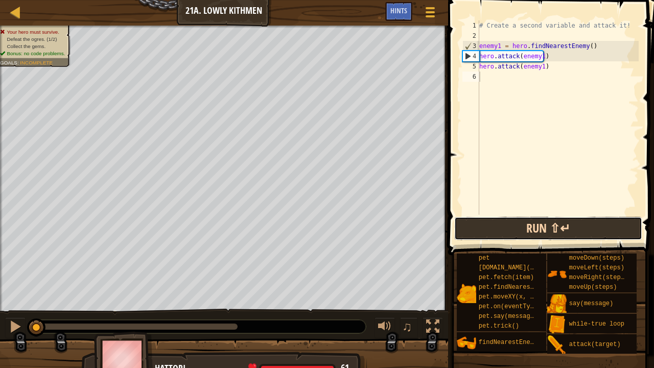
drag, startPoint x: 548, startPoint y: 222, endPoint x: 583, endPoint y: 223, distance: 35.3
click at [583, 223] on button "Run ⇧↵" at bounding box center [548, 228] width 188 height 23
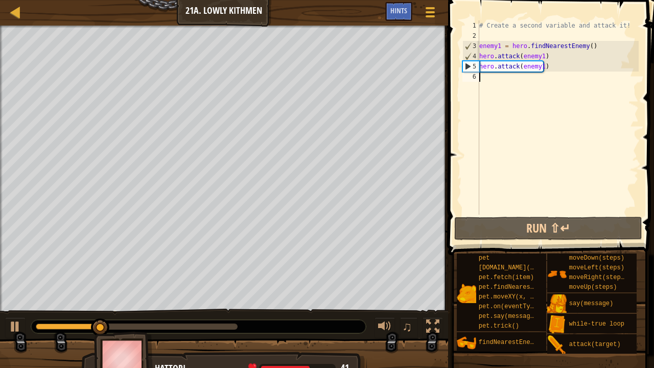
click at [489, 135] on div "# Create a second variable and attack it! enemy1 = hero . findNearestEnemy ( ) …" at bounding box center [557, 127] width 161 height 215
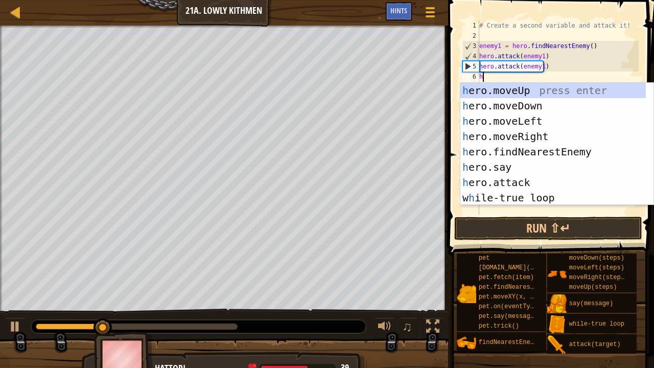
scroll to position [5, 0]
type textarea "h"
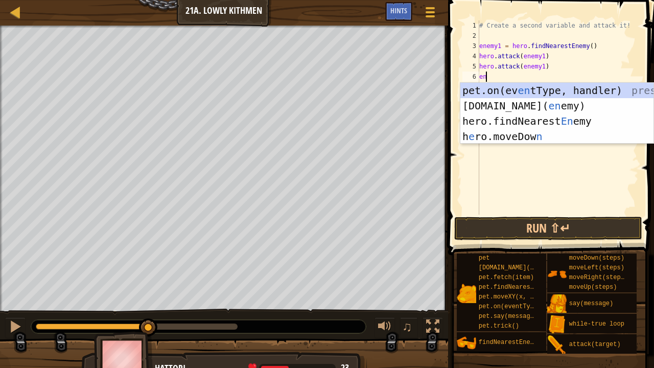
type textarea "ene"
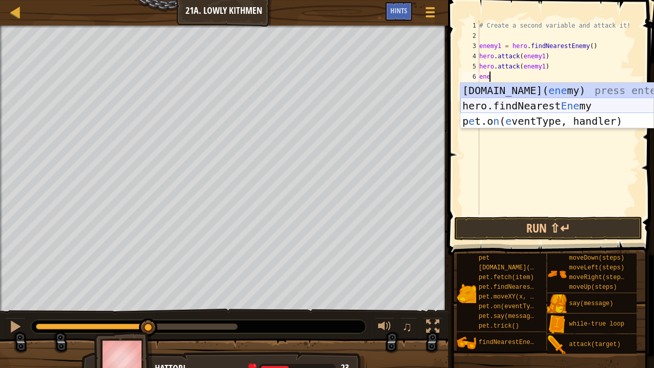
click at [529, 101] on div "[DOMAIN_NAME][PERSON_NAME]( ene my) press enter hero.findNearest Ene my press e…" at bounding box center [557, 121] width 194 height 77
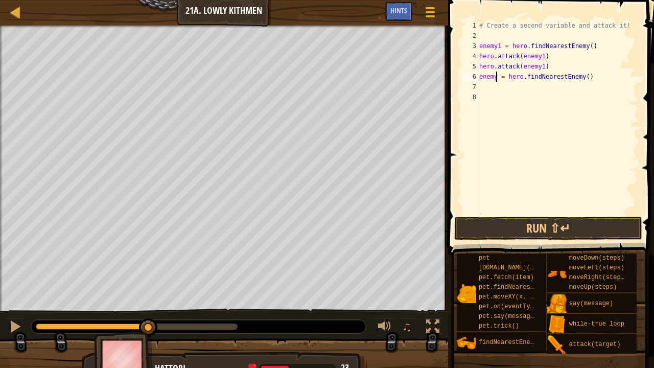
click at [494, 76] on div "# Create a second variable and attack it! enemy1 = hero . findNearestEnemy ( ) …" at bounding box center [557, 127] width 161 height 215
type textarea "enemy2 = hero.findNearestEnemy()"
click at [487, 91] on div "# Create a second variable and attack it! enemy1 = hero . findNearestEnemy ( ) …" at bounding box center [557, 127] width 161 height 215
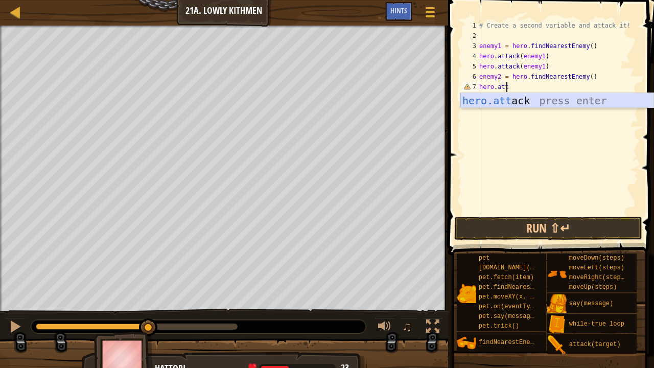
click at [486, 100] on div "hero.att ack press enter" at bounding box center [557, 116] width 194 height 46
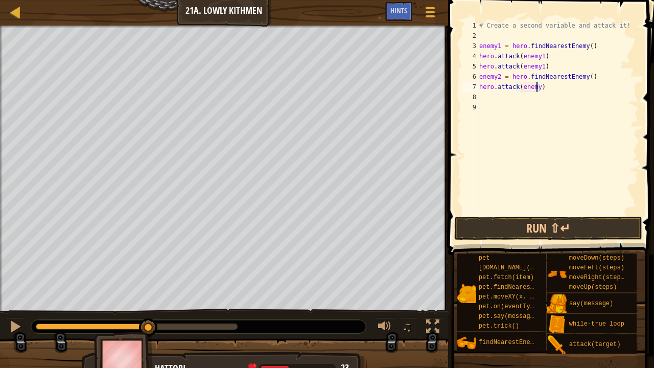
click at [535, 91] on div "# Create a second variable and attack it! enemy1 = hero . findNearestEnemy ( ) …" at bounding box center [557, 127] width 161 height 215
type textarea "hero.attack(enemy2)"
click at [523, 97] on div "# Create a second variable and attack it! enemy1 = hero . findNearestEnemy ( ) …" at bounding box center [557, 127] width 161 height 215
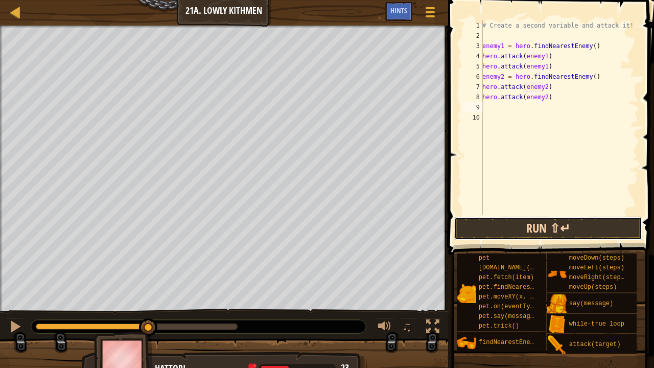
click at [528, 227] on button "Run ⇧↵" at bounding box center [548, 228] width 188 height 23
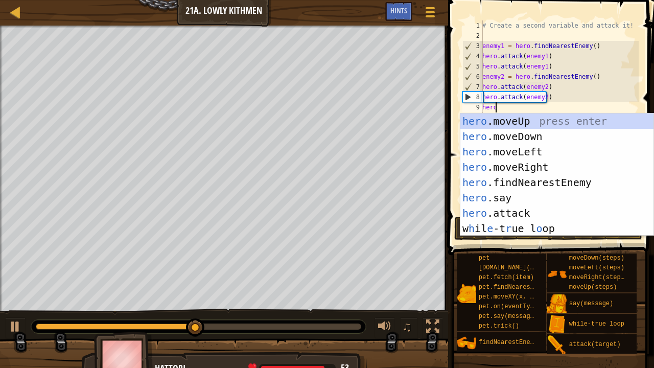
scroll to position [5, 1]
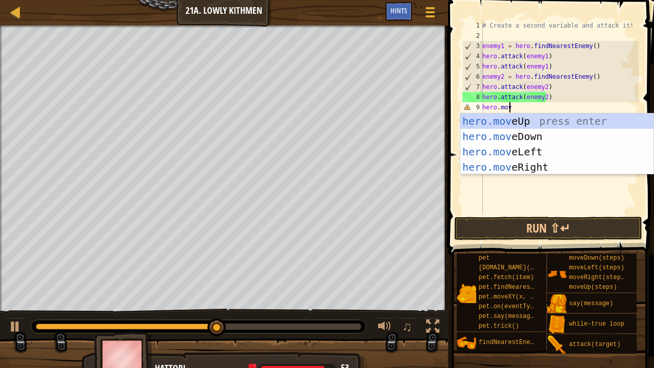
type textarea "hero.move"
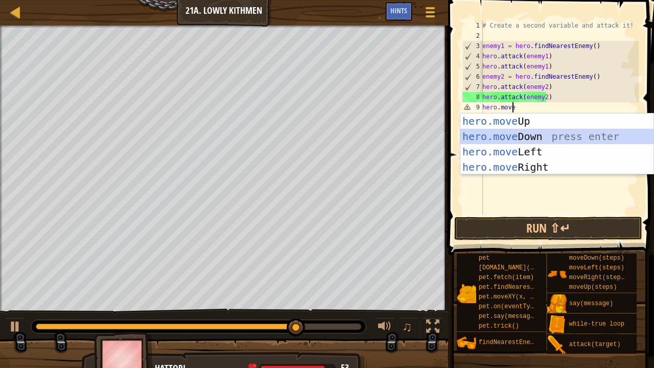
click at [494, 129] on div "hero.move Up press enter hero.move Down press enter hero.move Left press enter …" at bounding box center [557, 159] width 194 height 92
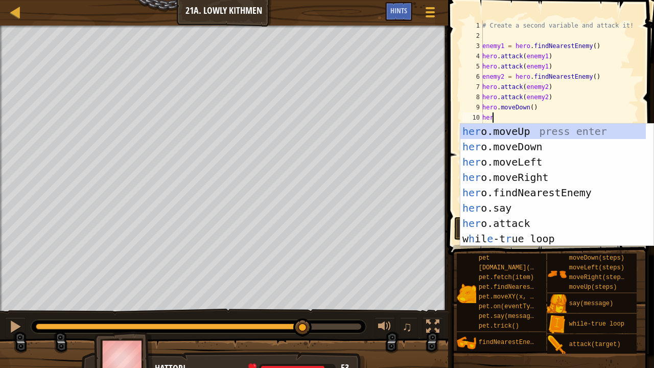
scroll to position [5, 0]
type textarea "hero."
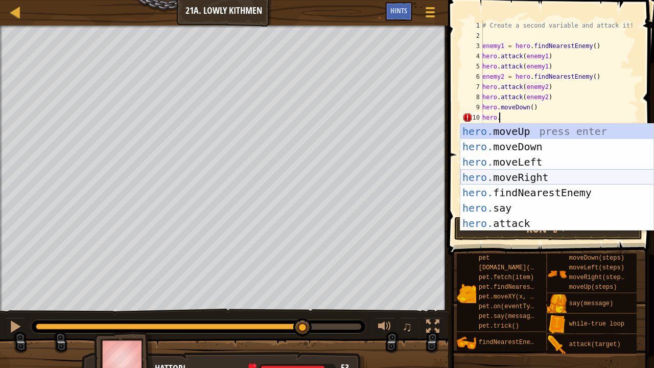
click at [517, 182] on div "hero. moveUp press enter hero. moveDown press enter hero. moveLeft press enter …" at bounding box center [557, 193] width 194 height 138
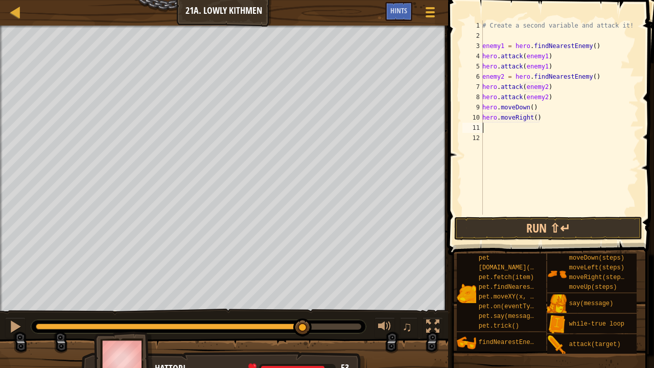
scroll to position [5, 0]
click at [531, 119] on div "# Create a second variable and attack it! enemy1 = hero . findNearestEnemy ( ) …" at bounding box center [559, 127] width 158 height 215
type textarea "hero.moveRight(3)"
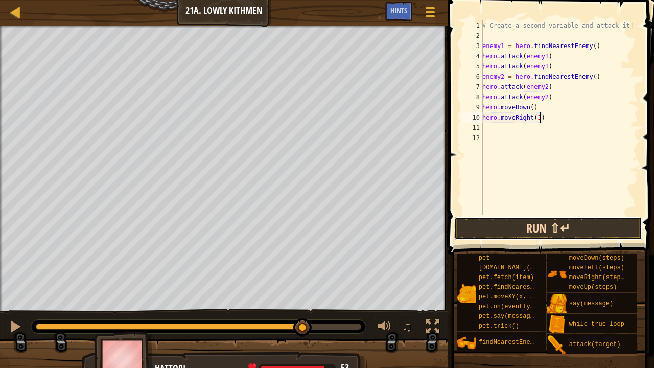
click at [519, 229] on button "Run ⇧↵" at bounding box center [548, 228] width 188 height 23
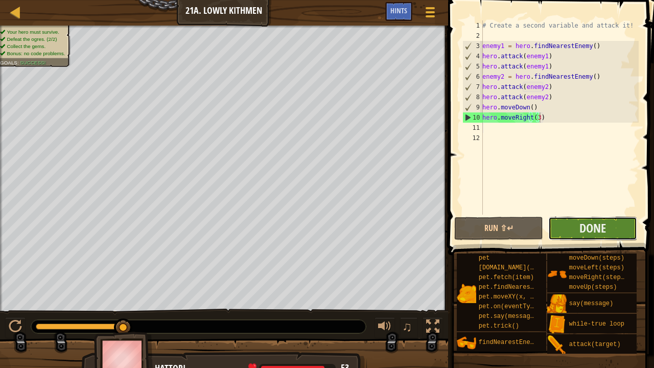
click at [573, 224] on button "Done" at bounding box center [592, 228] width 89 height 23
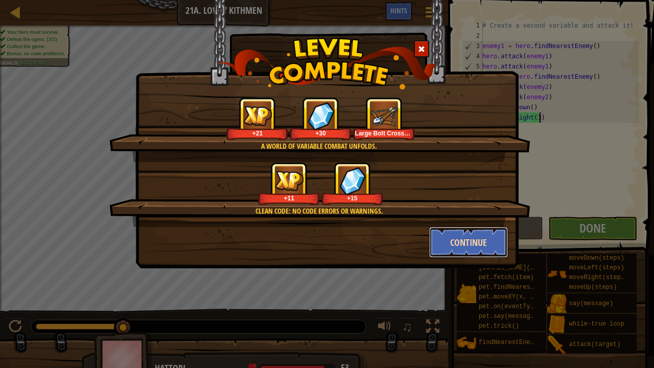
click at [467, 237] on button "Continue" at bounding box center [468, 242] width 79 height 31
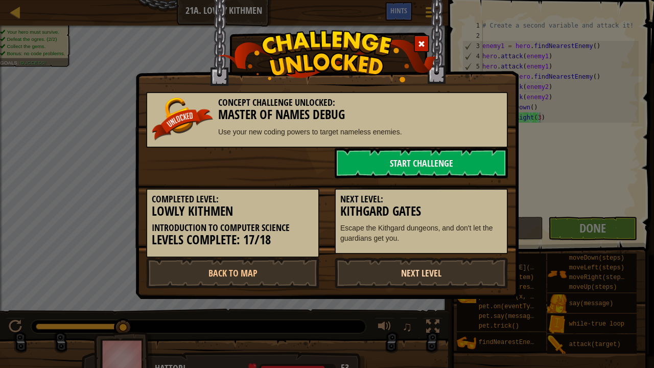
click at [394, 268] on link "Next Level" at bounding box center [421, 272] width 173 height 31
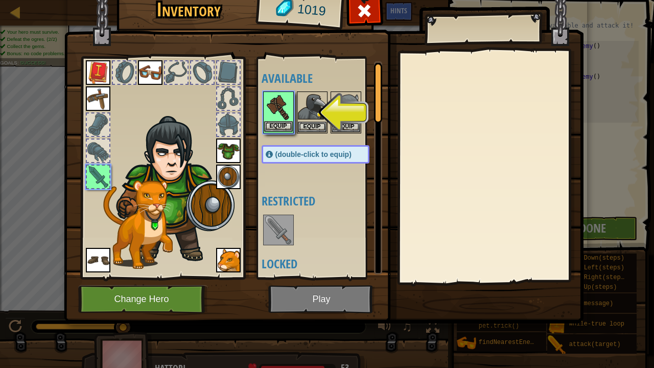
click at [270, 120] on img at bounding box center [278, 106] width 29 height 29
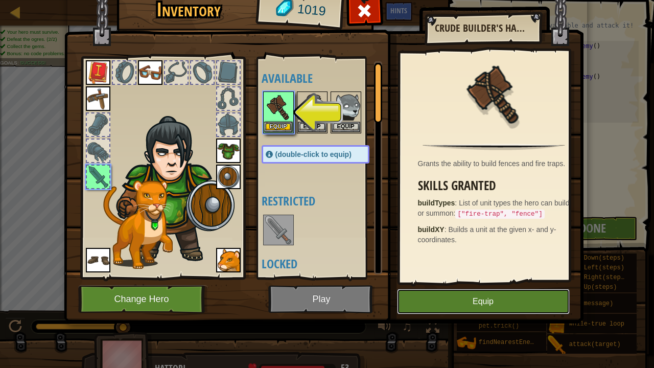
click at [453, 293] on button "Equip" at bounding box center [483, 302] width 173 height 26
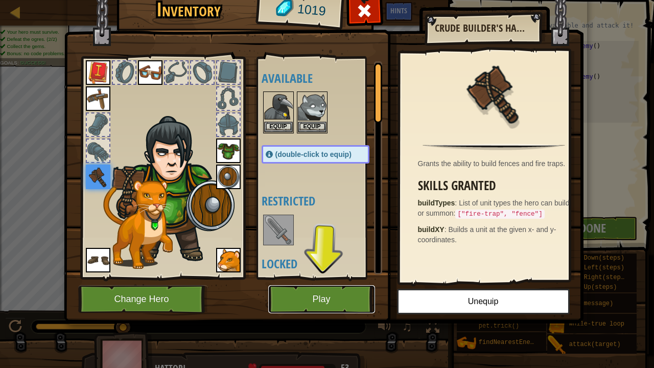
click at [348, 294] on button "Play" at bounding box center [321, 299] width 107 height 28
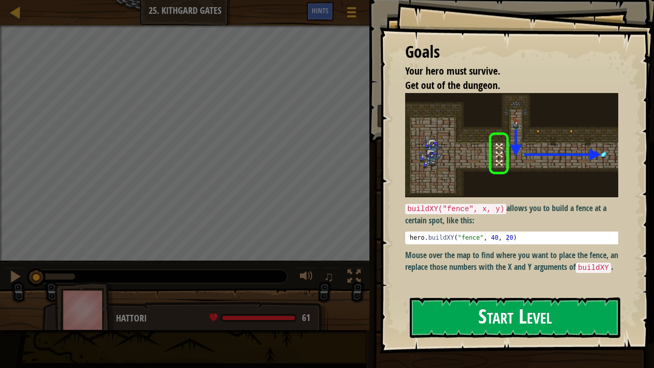
click at [467, 299] on button "Start Level" at bounding box center [515, 317] width 210 height 40
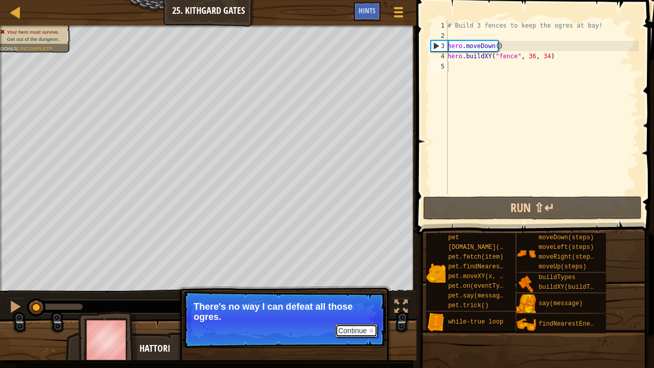
click at [354, 303] on button "Continue" at bounding box center [356, 330] width 42 height 13
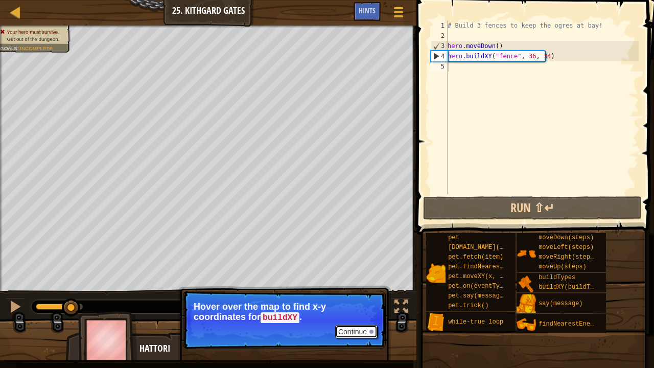
click at [354, 303] on button "Continue" at bounding box center [356, 331] width 42 height 13
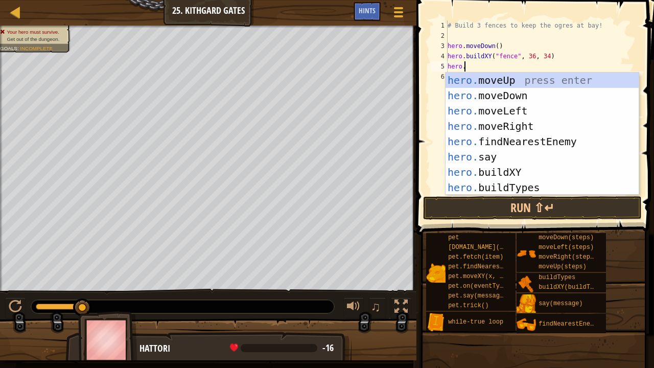
scroll to position [5, 1]
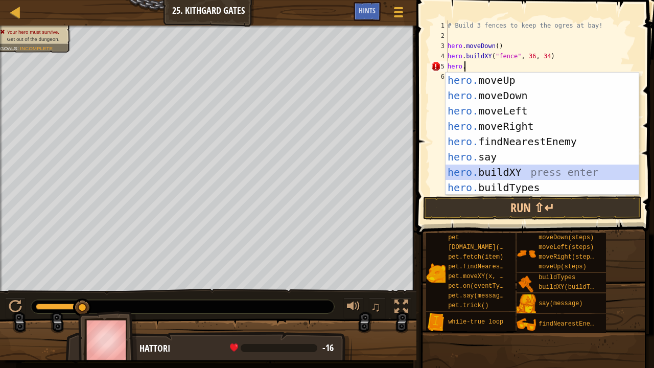
click at [455, 169] on div "hero. moveUp press enter hero. moveDown press enter hero. moveLeft press enter …" at bounding box center [542, 149] width 194 height 153
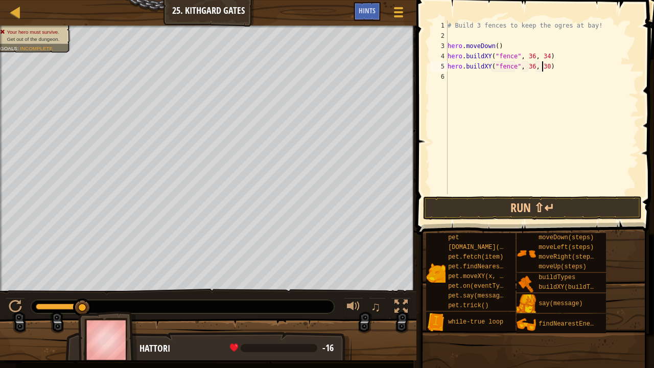
click at [541, 68] on div "# Build 3 fences to keep the ogres at bay! hero . moveDown ( ) hero . buildXY (…" at bounding box center [541, 117] width 193 height 194
type textarea "hero.buildXY("fence", 36, 29)"
click at [468, 210] on button "Run ⇧↵" at bounding box center [532, 207] width 219 height 23
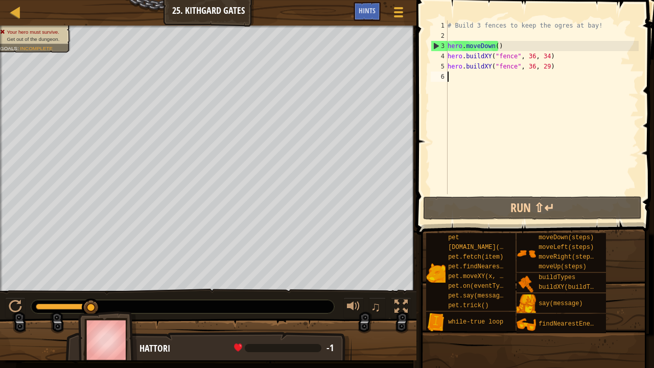
click at [451, 78] on div "# Build 3 fences to keep the ogres at bay! hero . moveDown ( ) hero . buildXY (…" at bounding box center [541, 117] width 193 height 194
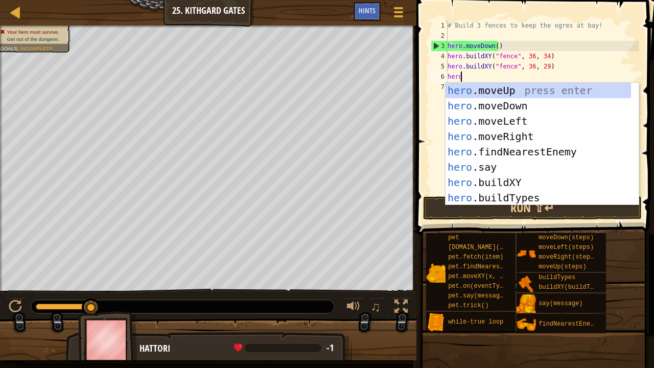
scroll to position [5, 1]
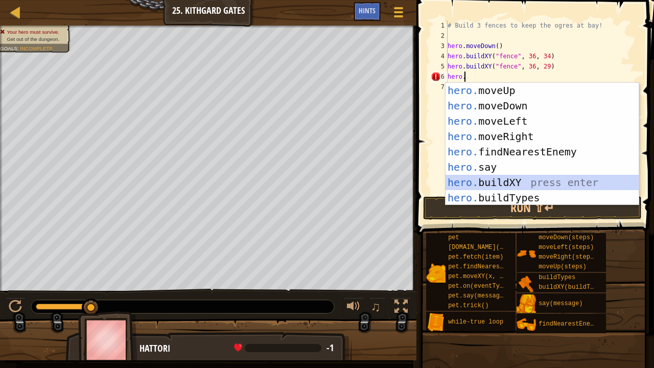
click at [506, 183] on div "hero. moveUp press enter hero. moveDown press enter hero. moveLeft press enter …" at bounding box center [542, 159] width 194 height 153
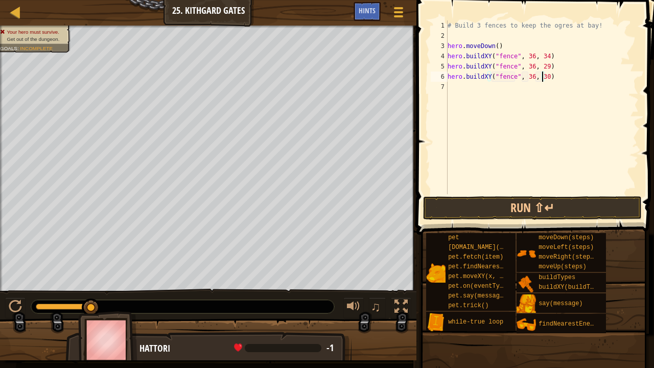
click at [540, 79] on div "# Build 3 fences to keep the ogres at bay! hero . moveDown ( ) hero . buildXY (…" at bounding box center [541, 117] width 193 height 194
click at [470, 209] on button "Run ⇧↵" at bounding box center [532, 207] width 219 height 23
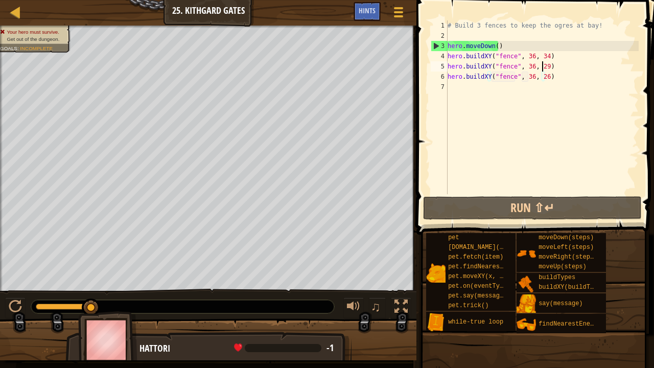
click at [540, 67] on div "# Build 3 fences to keep the ogres at bay! hero . moveDown ( ) hero . buildXY (…" at bounding box center [541, 117] width 193 height 194
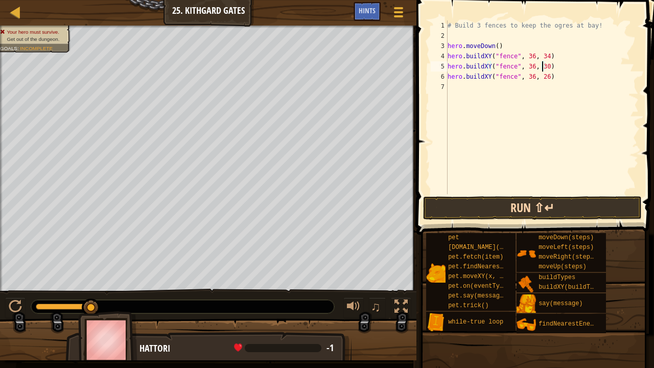
type textarea "hero.buildXY("fence", 36, 30)"
click at [517, 214] on button "Run ⇧↵" at bounding box center [532, 207] width 219 height 23
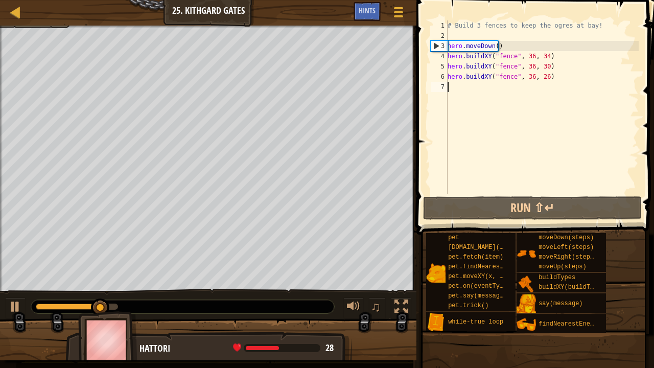
click at [474, 88] on div "# Build 3 fences to keep the ogres at bay! hero . moveDown ( ) hero . buildXY (…" at bounding box center [541, 117] width 193 height 194
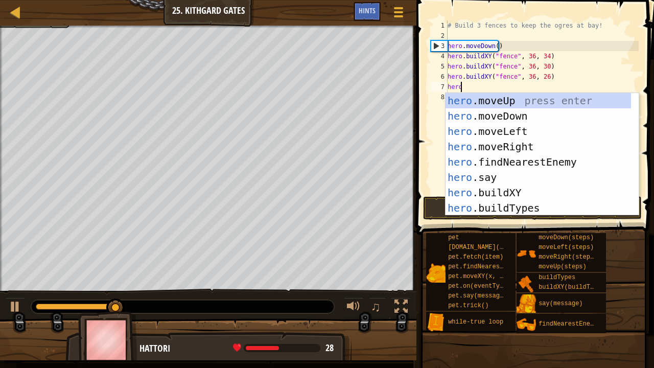
type textarea "hero."
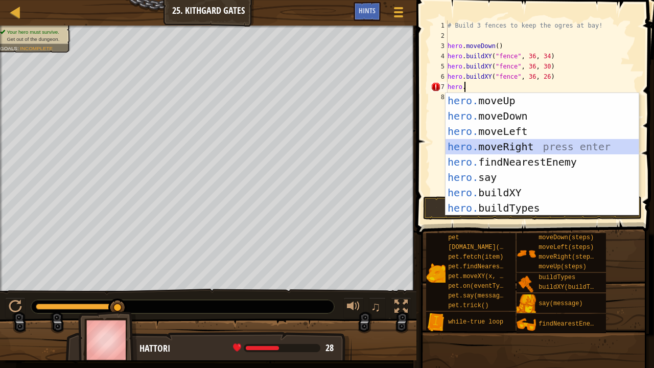
click at [481, 143] on div "hero. moveUp press enter hero. moveDown press enter hero. moveLeft press enter …" at bounding box center [542, 169] width 194 height 153
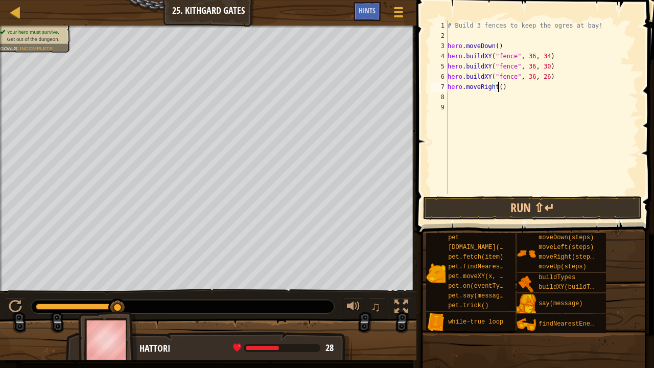
click at [497, 91] on div "# Build 3 fences to keep the ogres at bay! hero . moveDown ( ) hero . buildXY (…" at bounding box center [541, 117] width 193 height 194
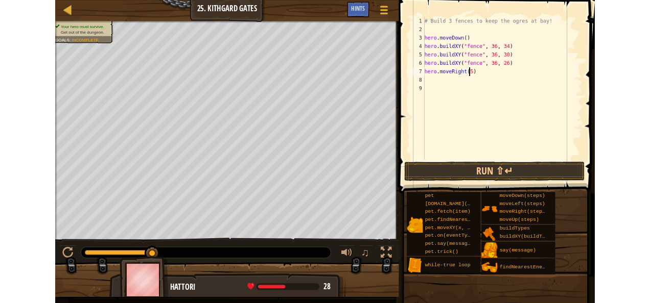
scroll to position [5, 4]
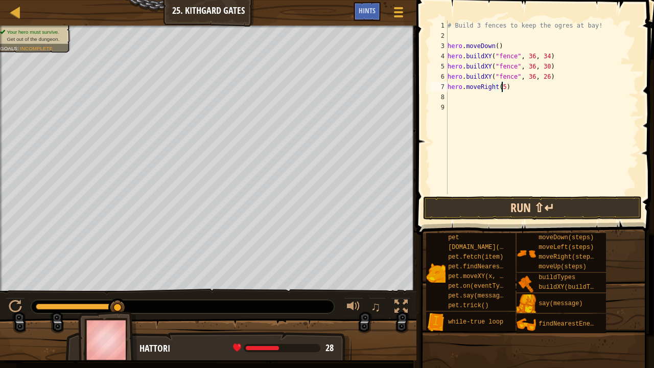
type textarea "hero.moveRight(5)"
click at [498, 200] on button "Run ⇧↵" at bounding box center [532, 207] width 219 height 23
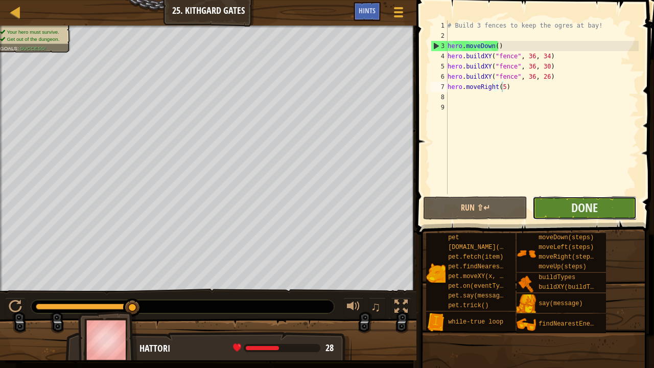
click at [575, 197] on button "Done" at bounding box center [584, 207] width 104 height 23
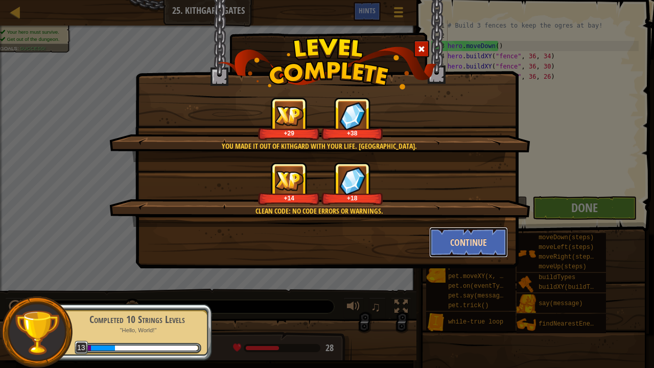
click at [446, 247] on button "Continue" at bounding box center [468, 242] width 79 height 31
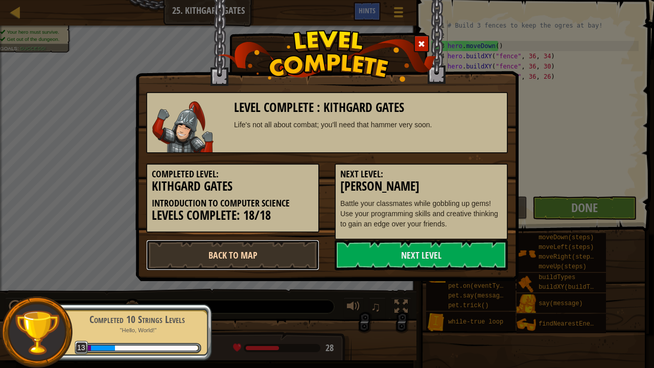
click at [283, 241] on link "Back to Map" at bounding box center [232, 255] width 173 height 31
